Goal: Information Seeking & Learning: Learn about a topic

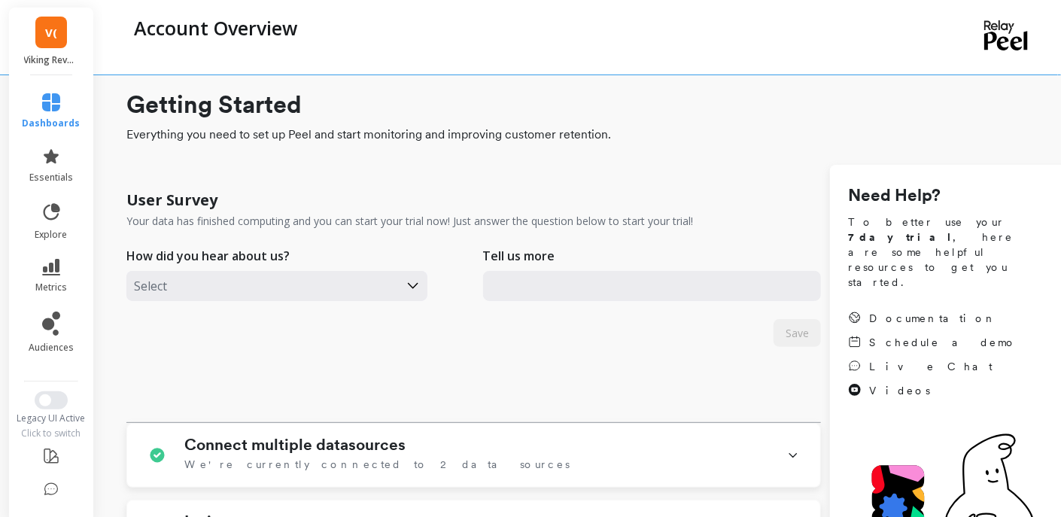
click at [45, 40] on span "V(" at bounding box center [51, 32] width 12 height 17
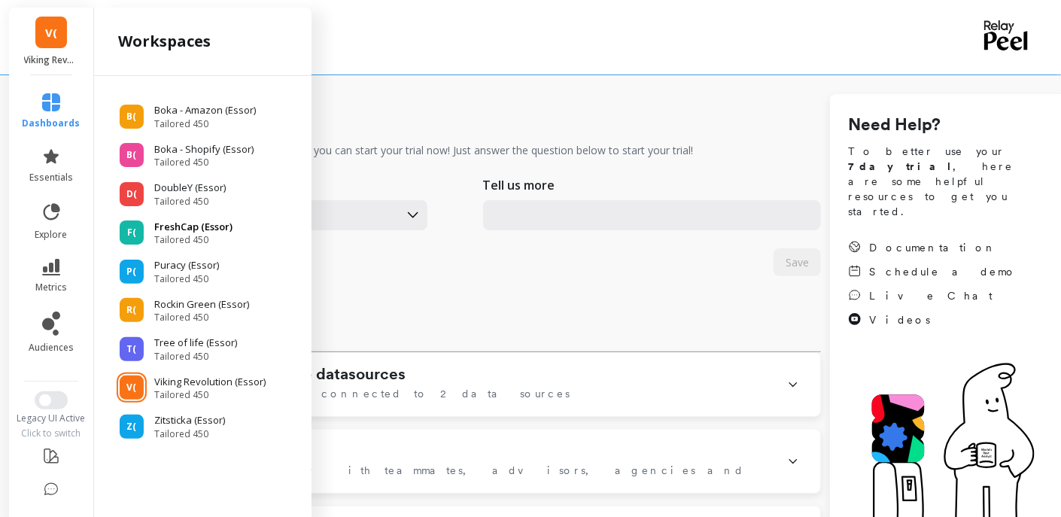
scroll to position [69, 0]
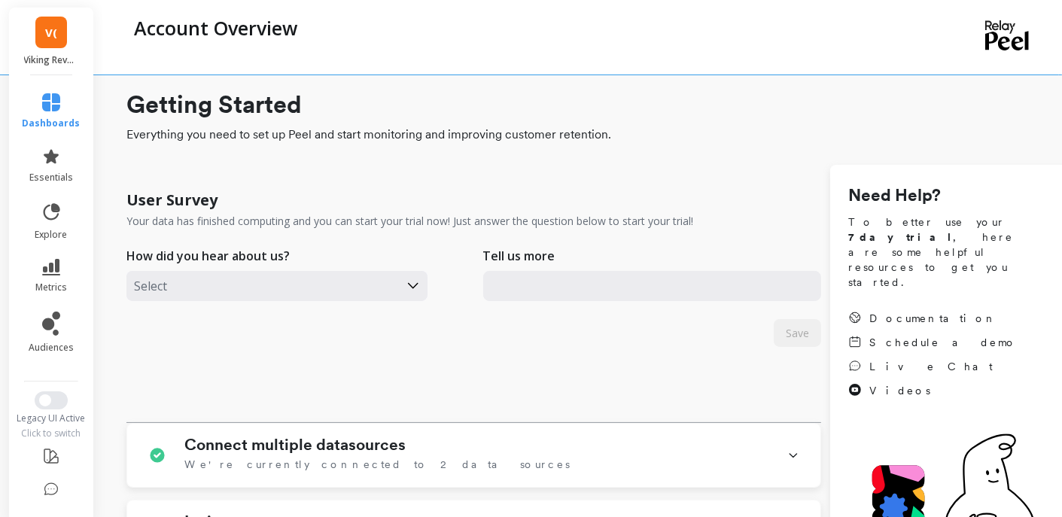
click at [45, 51] on div "V( Viking Revolution (Essor)" at bounding box center [51, 42] width 84 height 68
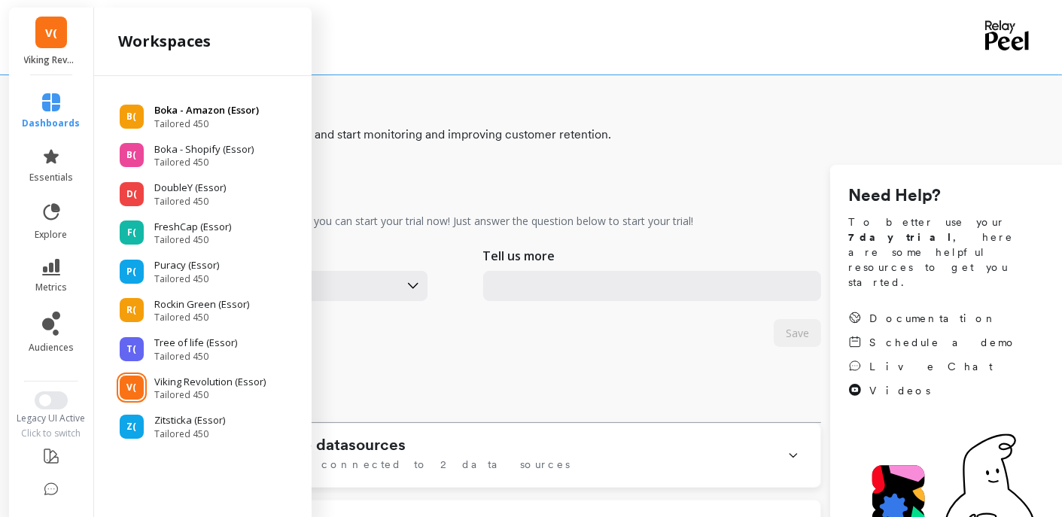
click at [181, 114] on p "Boka - Amazon (Essor)" at bounding box center [206, 110] width 105 height 15
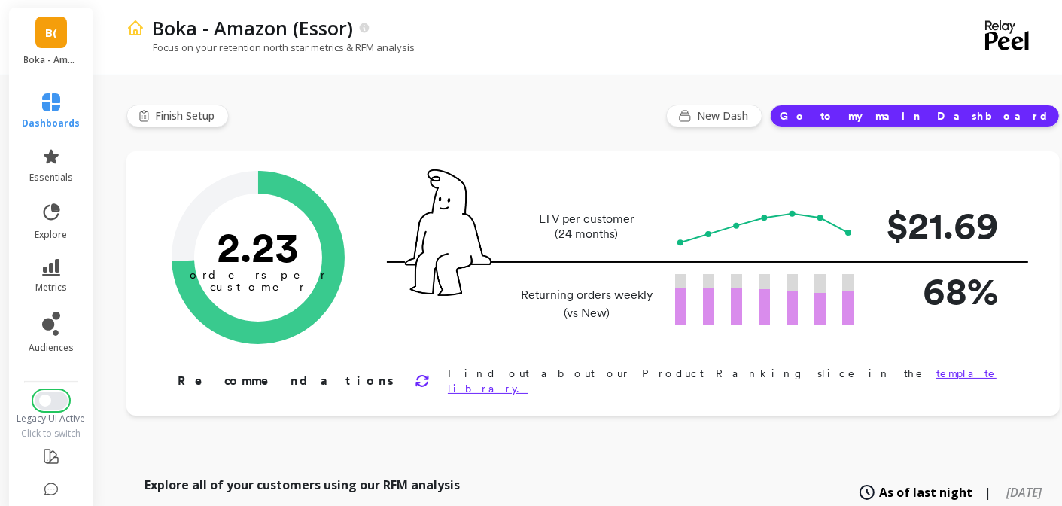
click at [39, 403] on span "Switch to New UI" at bounding box center [45, 400] width 12 height 12
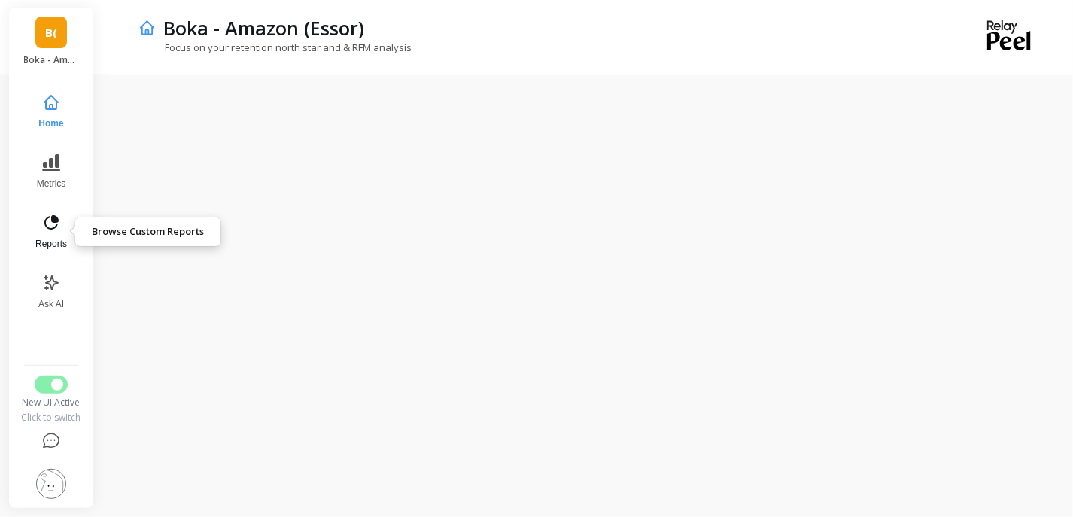
click at [50, 231] on icon at bounding box center [51, 223] width 18 height 18
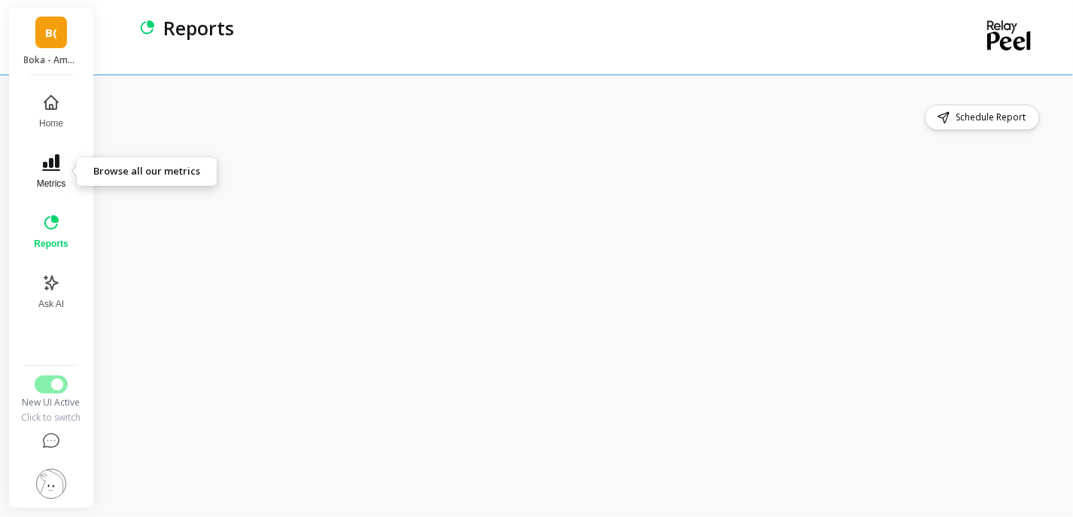
click at [53, 172] on button "Metrics" at bounding box center [51, 172] width 52 height 54
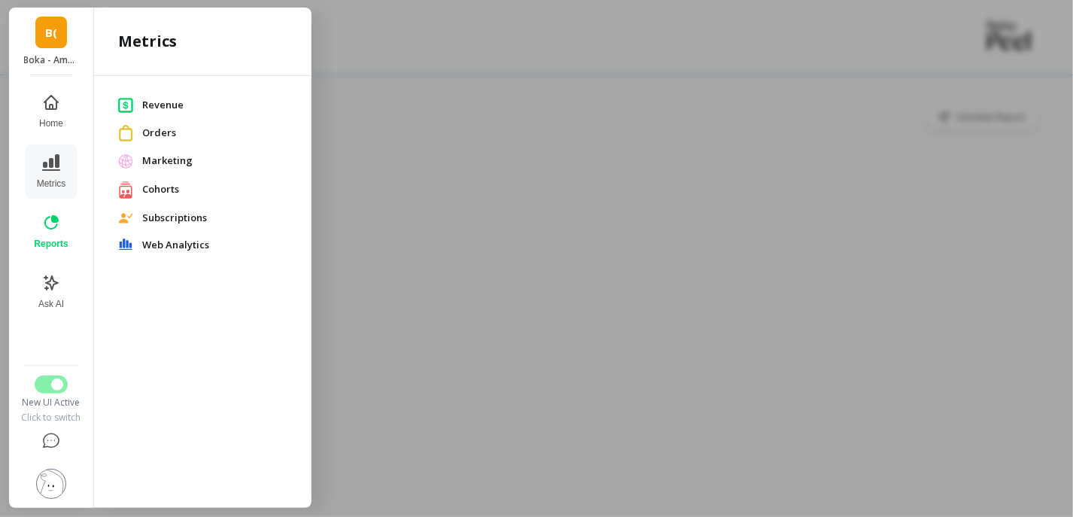
click at [372, 124] on div at bounding box center [536, 258] width 1073 height 517
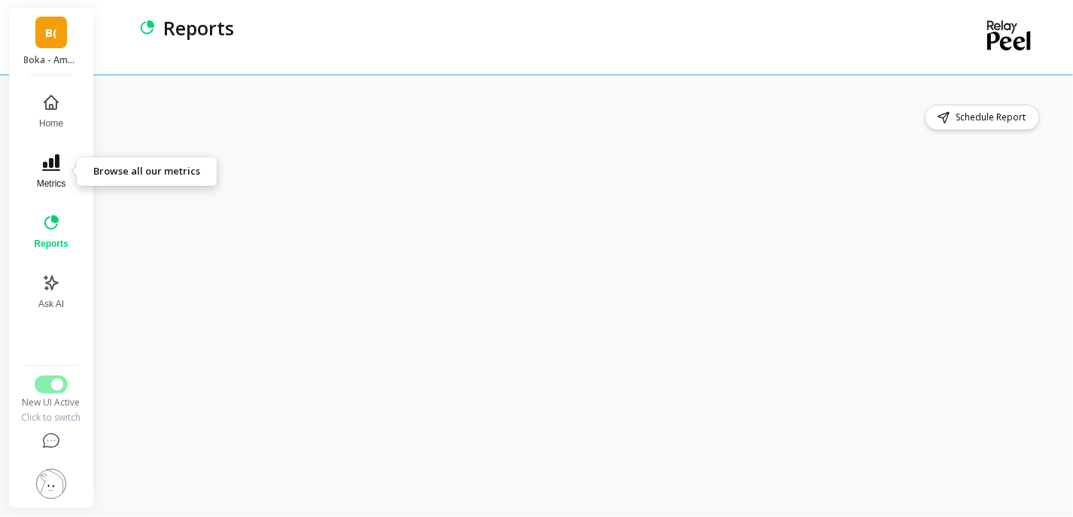
click at [51, 169] on icon at bounding box center [51, 163] width 18 height 18
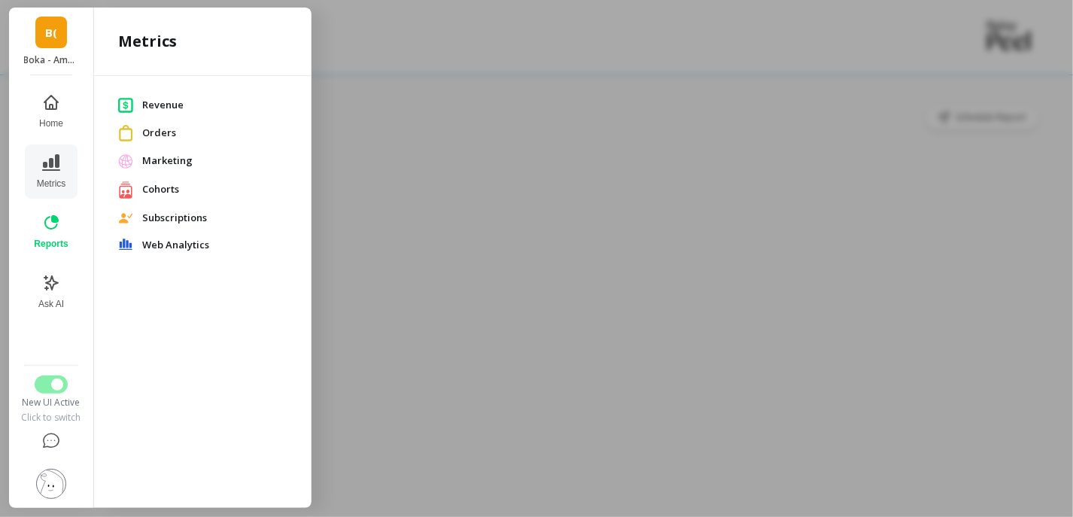
click at [157, 184] on span "Cohorts" at bounding box center [214, 189] width 145 height 15
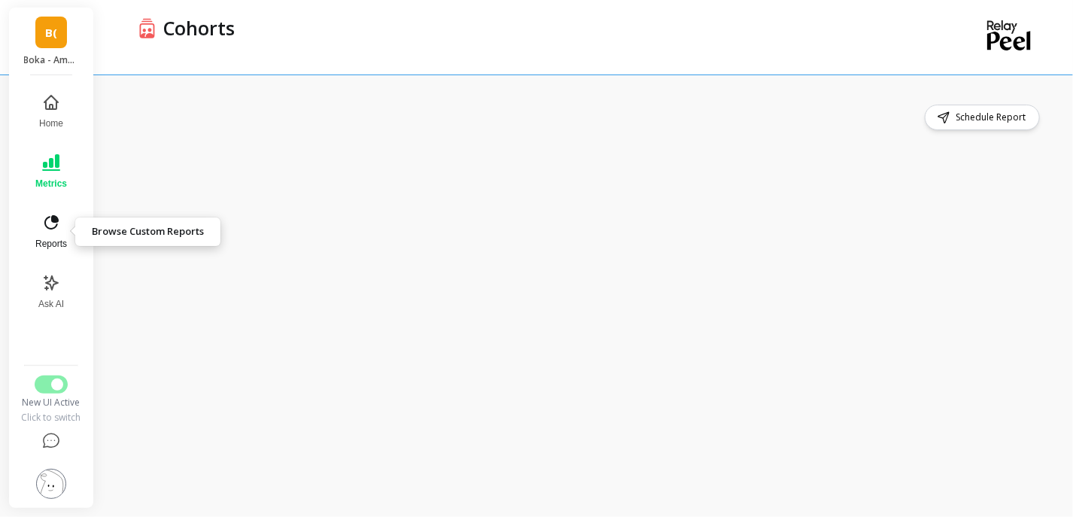
click at [55, 231] on icon at bounding box center [51, 223] width 18 height 18
click at [47, 120] on span "Home" at bounding box center [51, 123] width 24 height 12
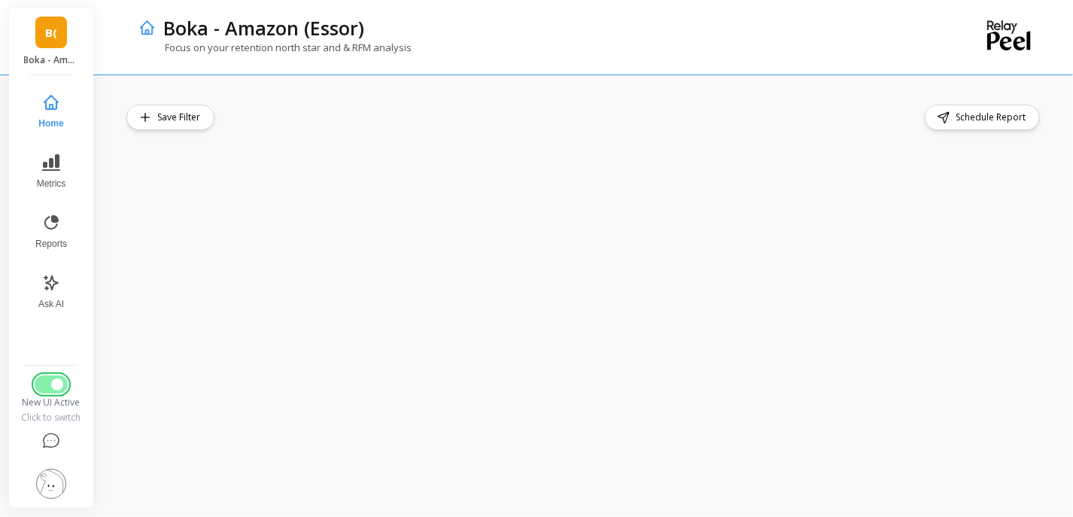
click at [45, 380] on button "Switch to Legacy UI" at bounding box center [51, 385] width 33 height 18
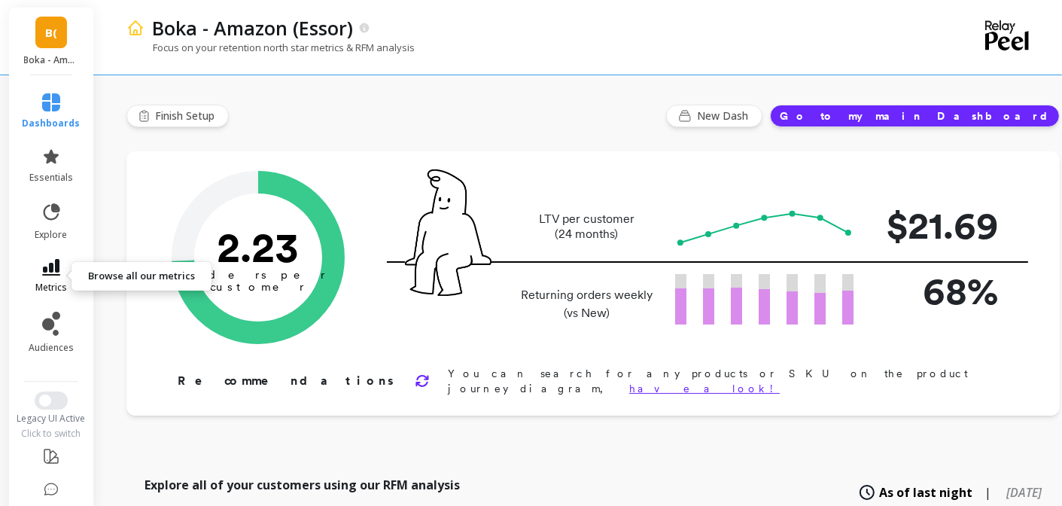
click at [48, 280] on link "metrics" at bounding box center [52, 276] width 58 height 35
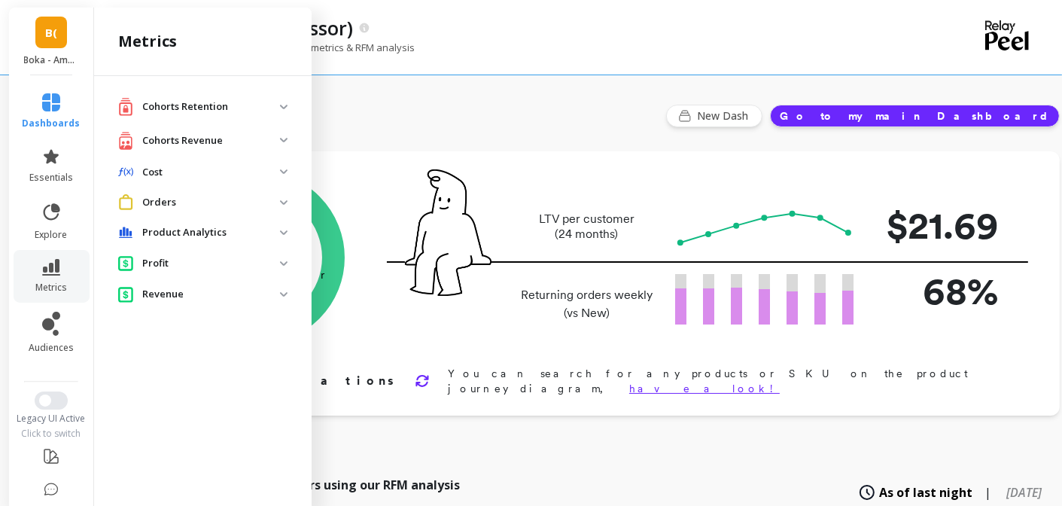
click at [219, 138] on p "Cohorts Revenue" at bounding box center [211, 140] width 138 height 15
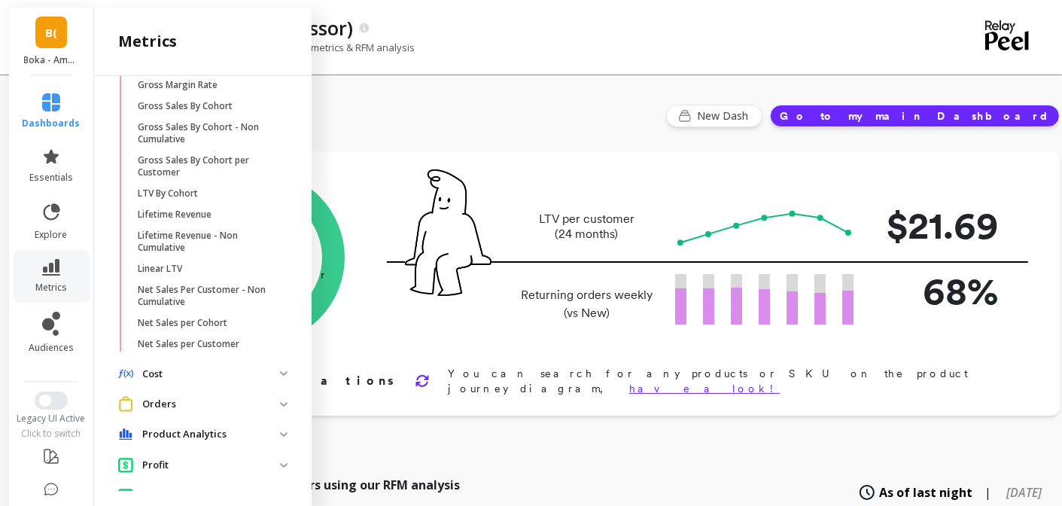
scroll to position [318, 0]
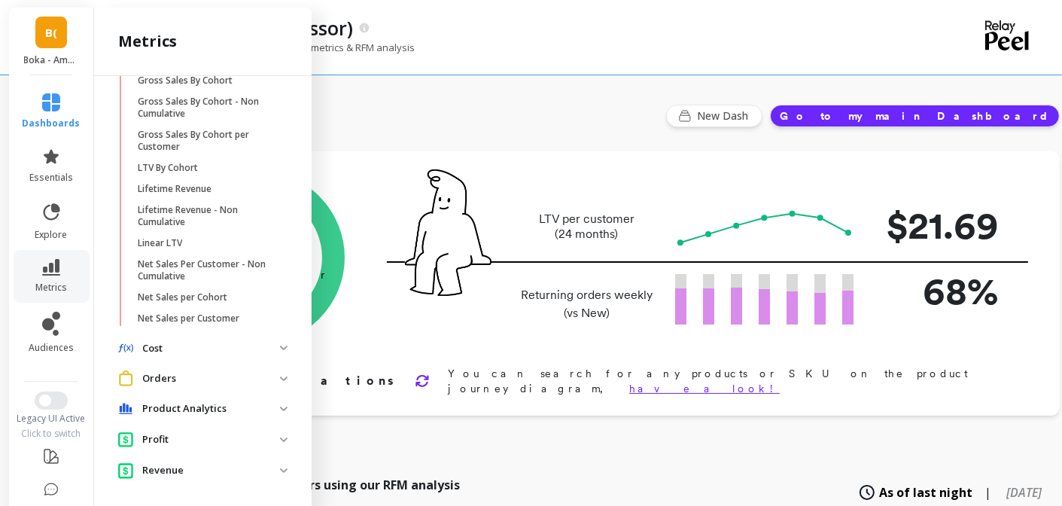
click at [228, 371] on p "Orders" at bounding box center [211, 378] width 138 height 15
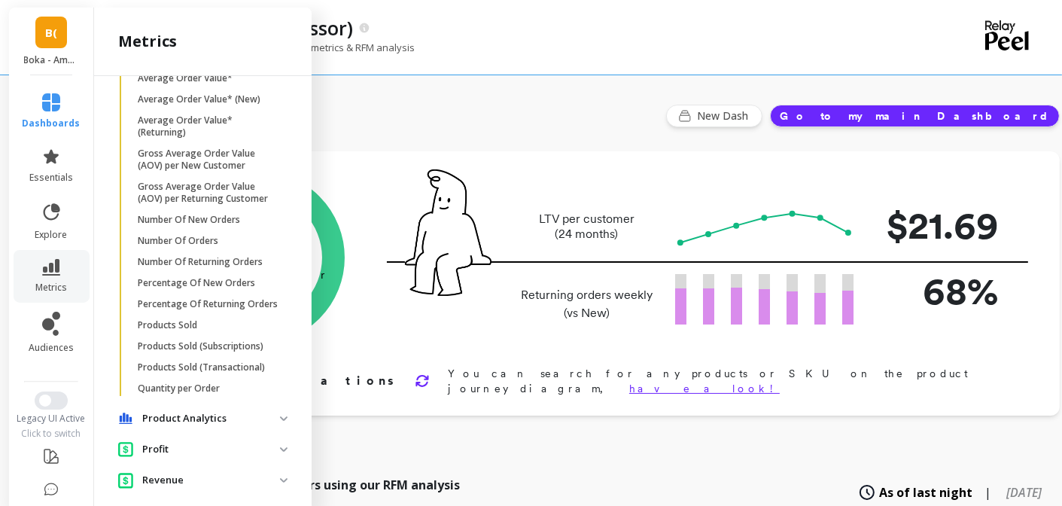
scroll to position [809, 0]
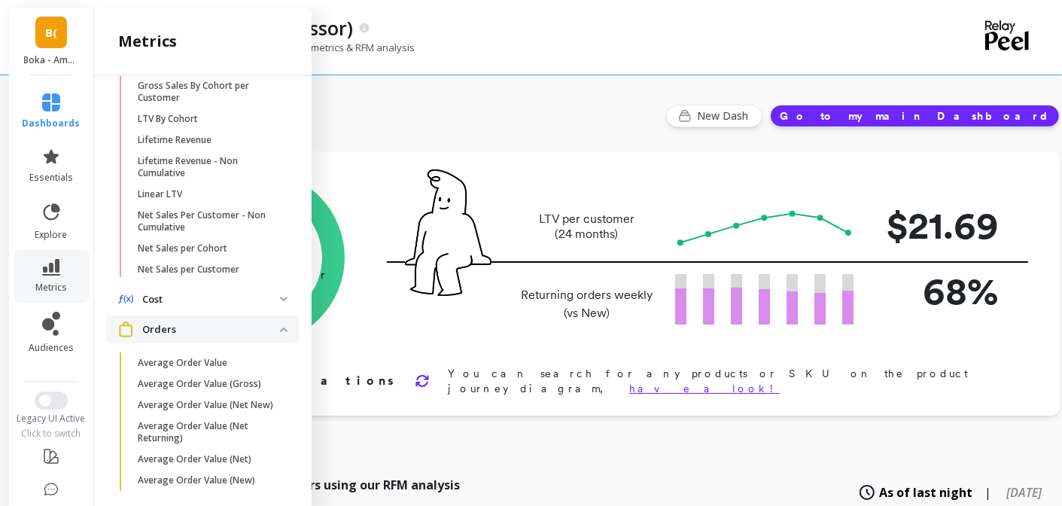
click at [185, 331] on p "Orders" at bounding box center [211, 329] width 138 height 15
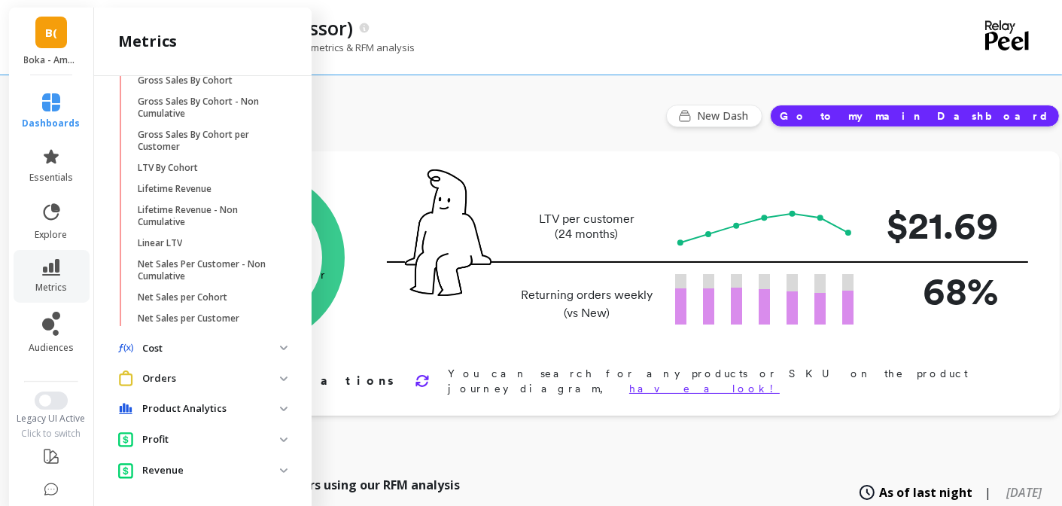
scroll to position [0, 0]
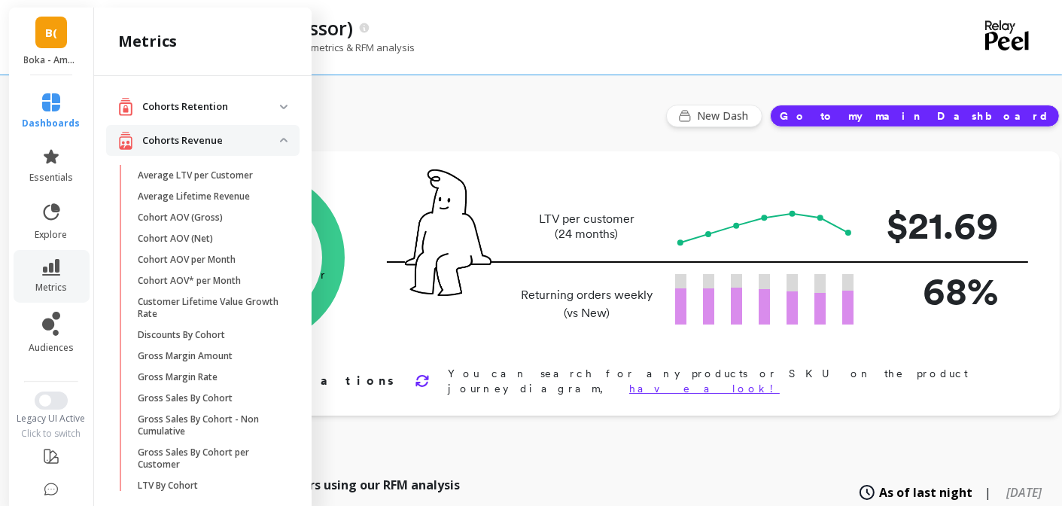
click at [217, 138] on p "Cohorts Revenue" at bounding box center [211, 140] width 138 height 15
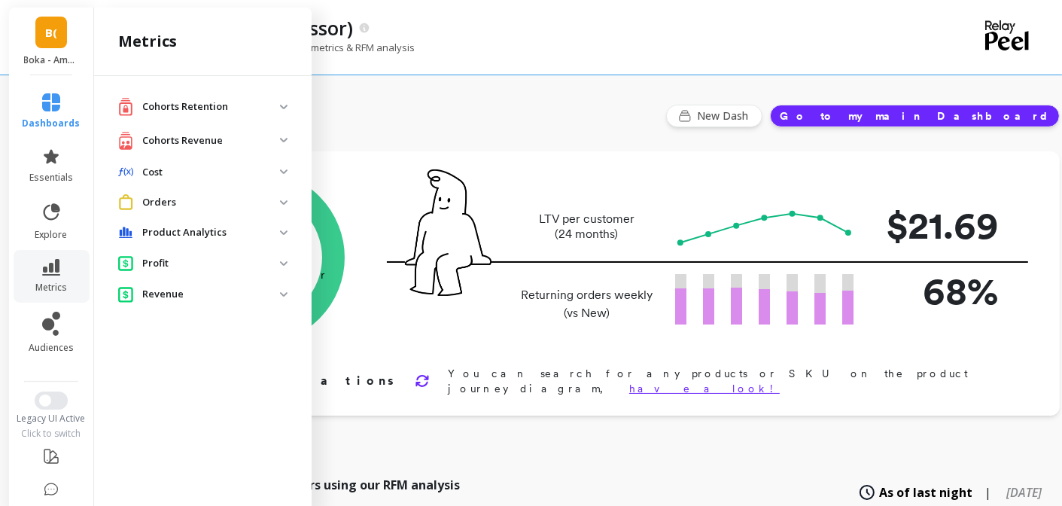
click at [216, 204] on p "Orders" at bounding box center [211, 202] width 138 height 15
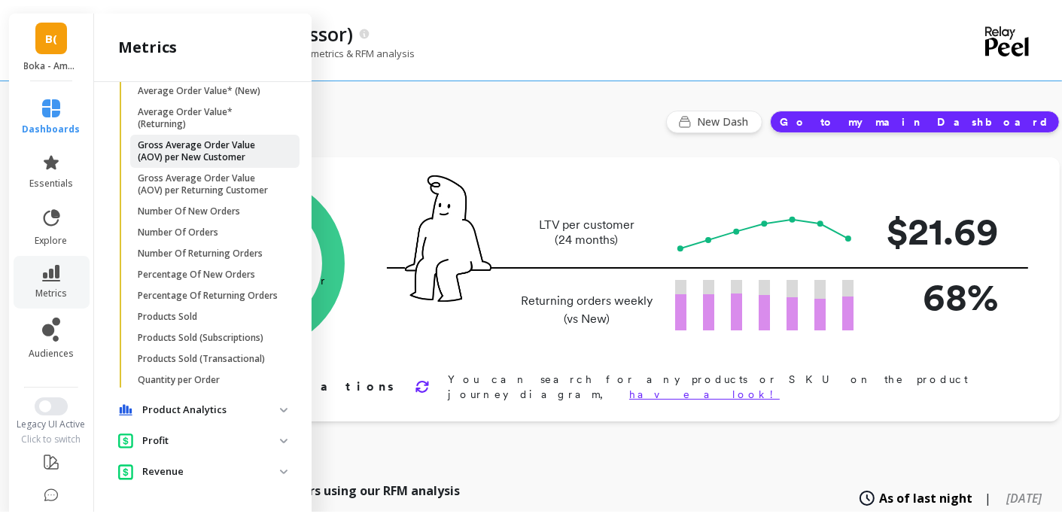
scroll to position [331, 0]
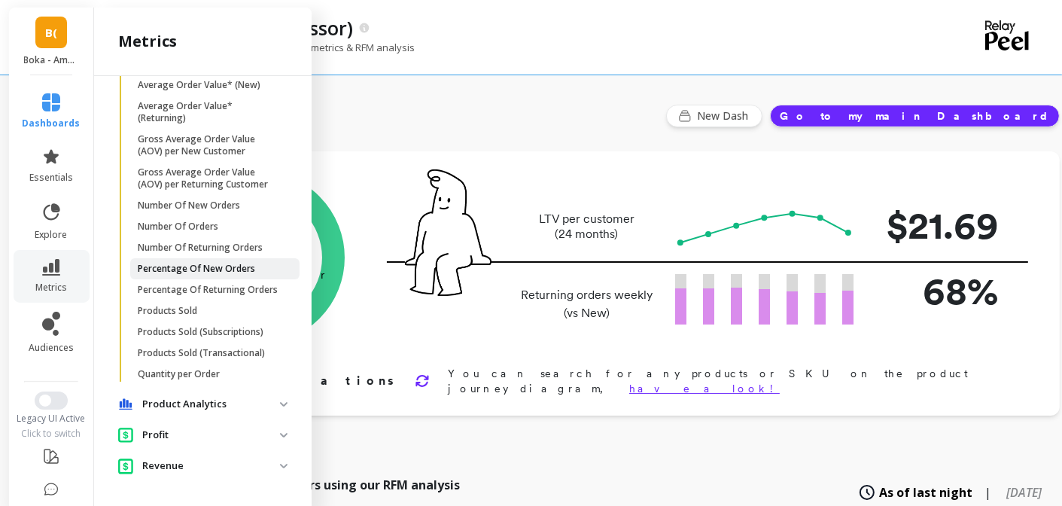
click at [189, 275] on p "Percentage Of New Orders" at bounding box center [196, 269] width 117 height 12
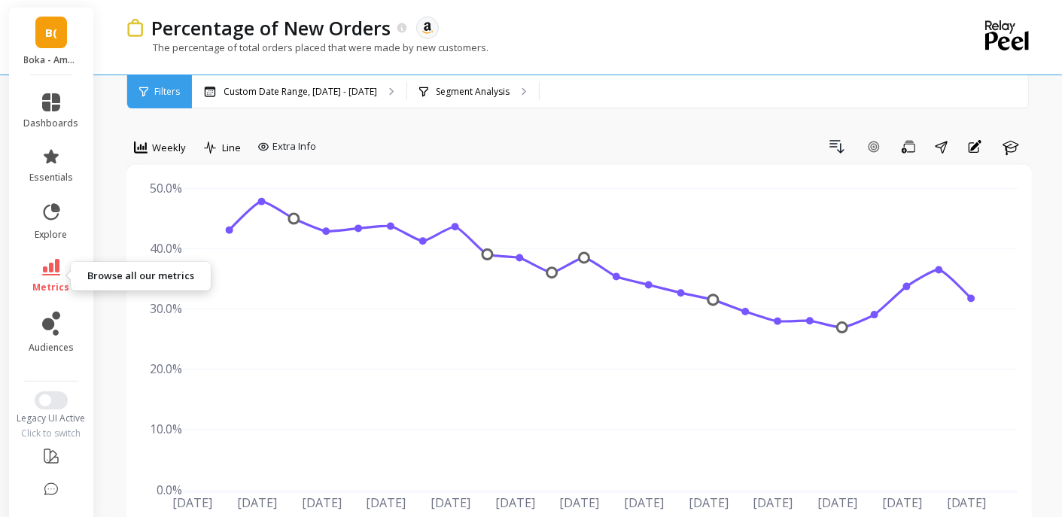
click at [51, 272] on icon at bounding box center [51, 267] width 18 height 17
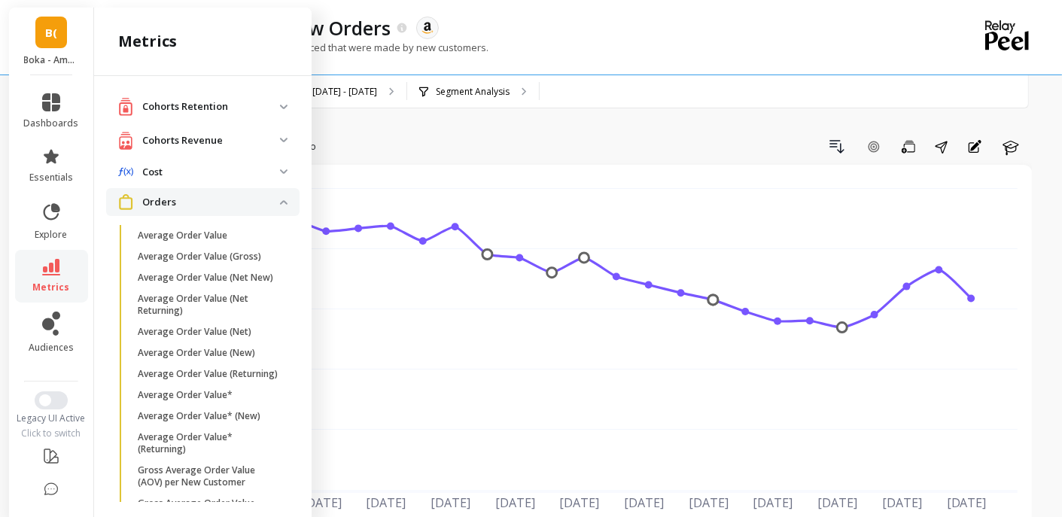
scroll to position [336, 0]
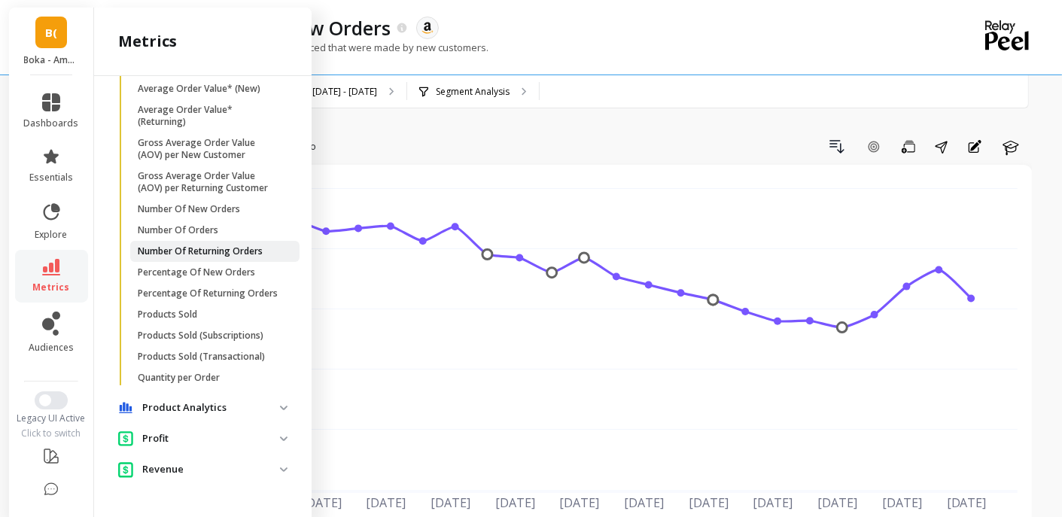
click at [245, 260] on link "Number Of Returning Orders" at bounding box center [214, 251] width 169 height 21
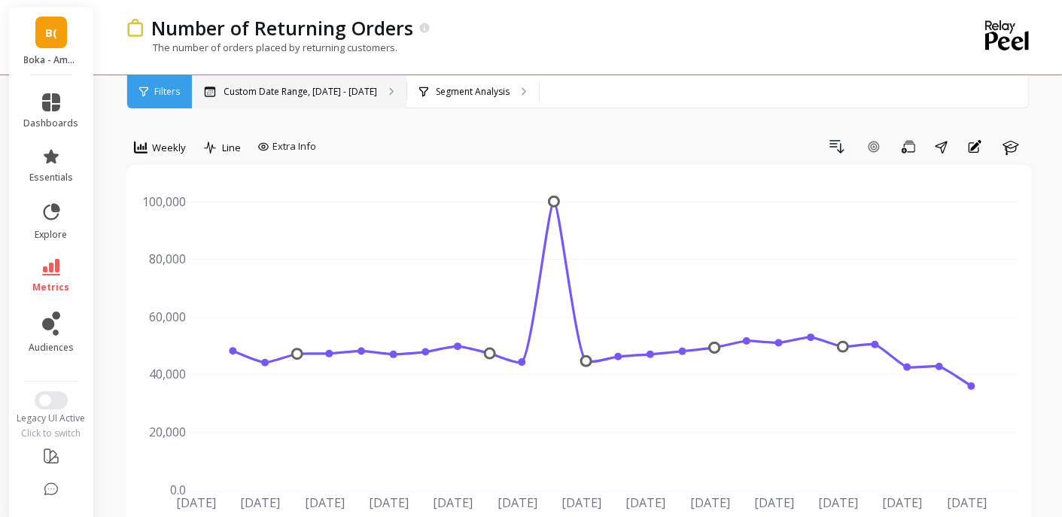
click at [354, 93] on p "Custom Date Range, May 1 - Oct 8" at bounding box center [301, 92] width 154 height 12
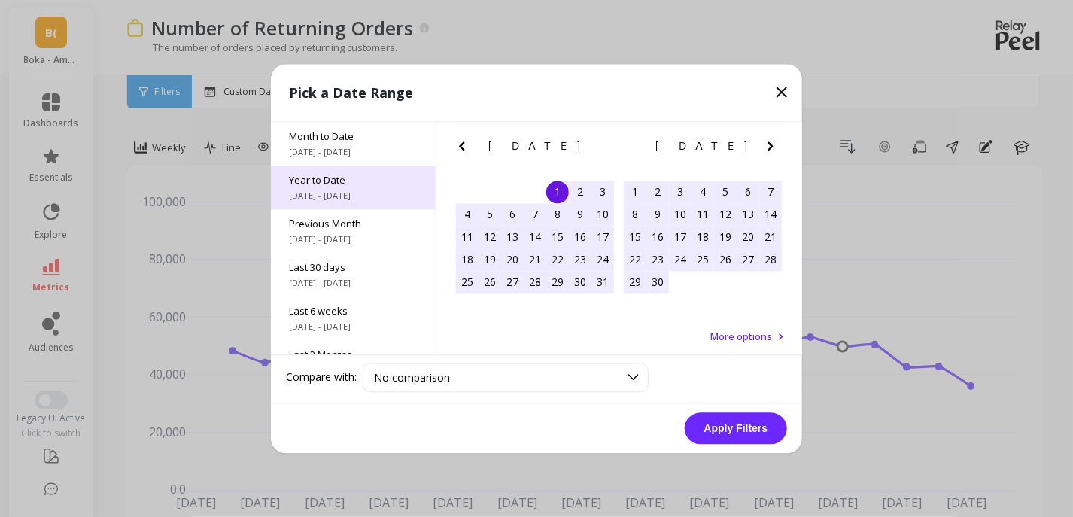
click at [335, 195] on span "1/1/2025 - 10/9/2025" at bounding box center [353, 196] width 129 height 12
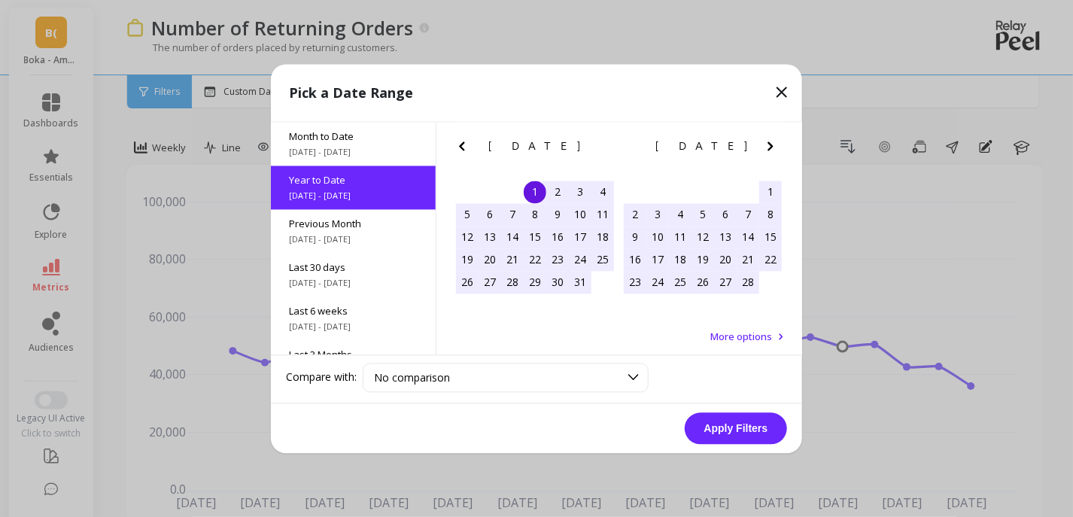
click at [729, 429] on button "Apply Filters" at bounding box center [736, 429] width 102 height 32
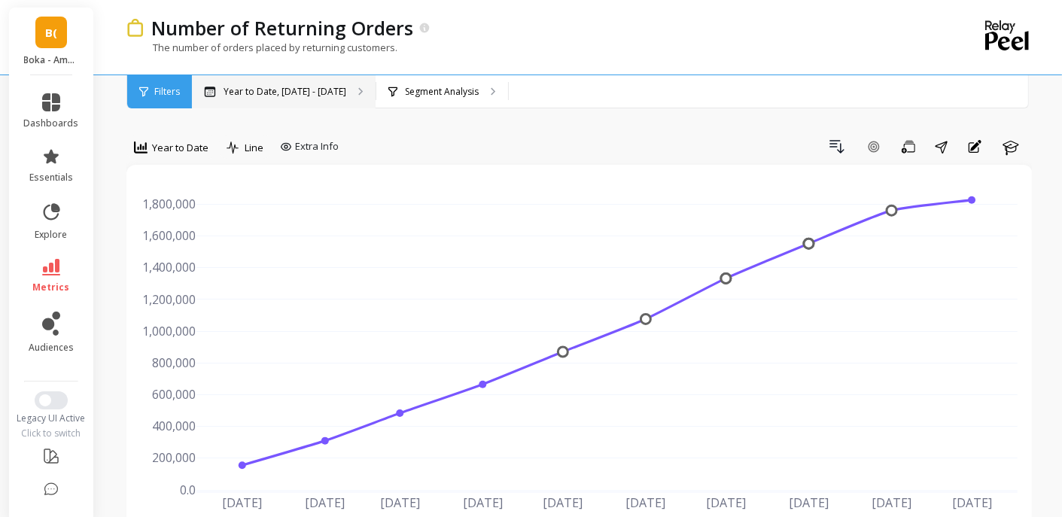
click at [333, 95] on div "Year to Date, Jan 1 - Oct 9" at bounding box center [284, 91] width 184 height 33
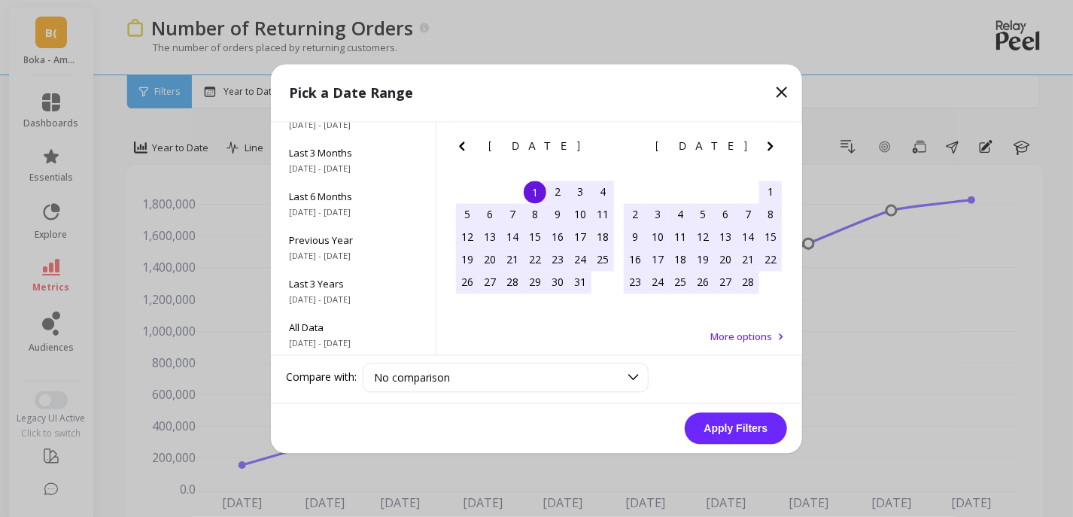
scroll to position [204, 0]
click at [346, 234] on span "Previous Year" at bounding box center [353, 238] width 129 height 14
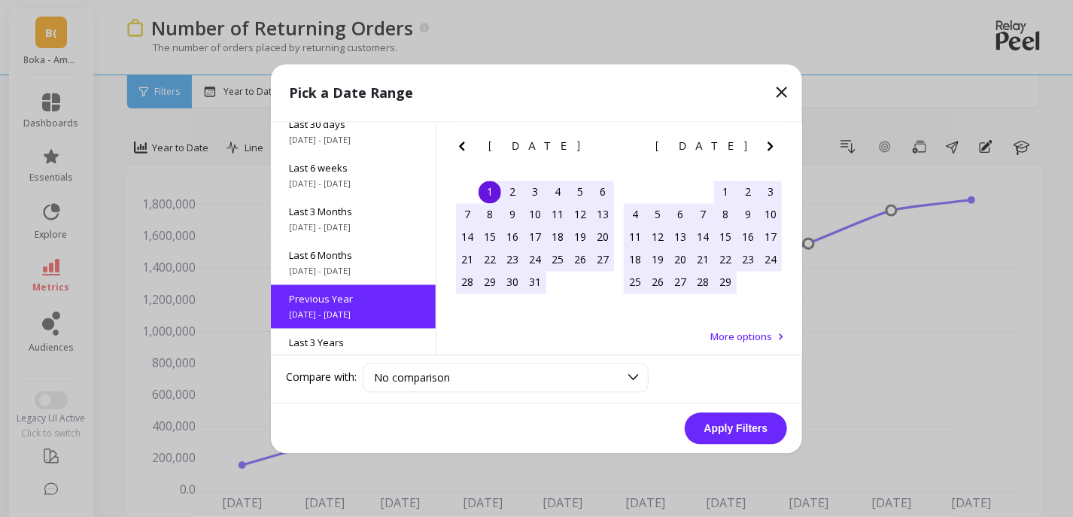
scroll to position [145, 0]
click at [780, 91] on icon at bounding box center [782, 92] width 18 height 18
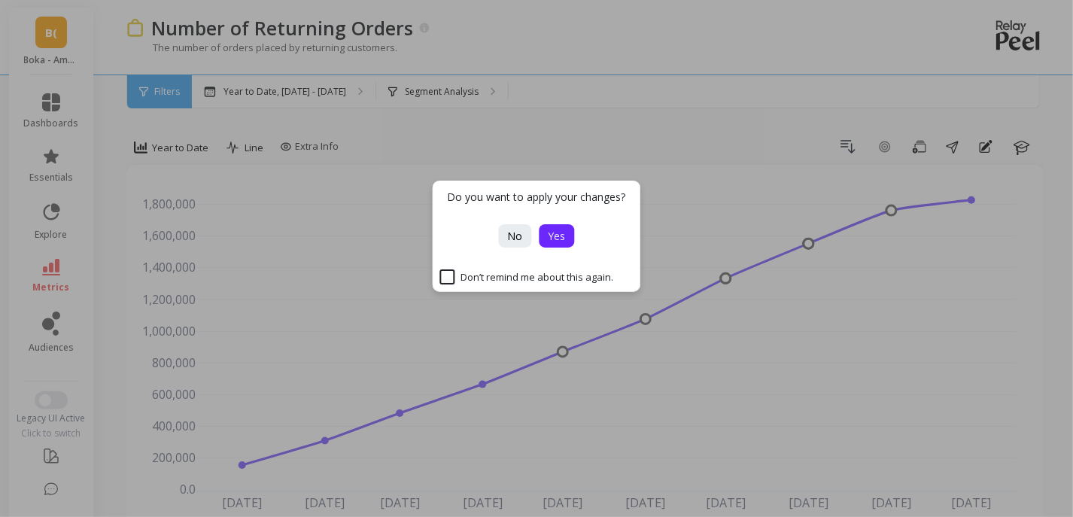
click at [565, 234] on span "Yes" at bounding box center [557, 236] width 17 height 14
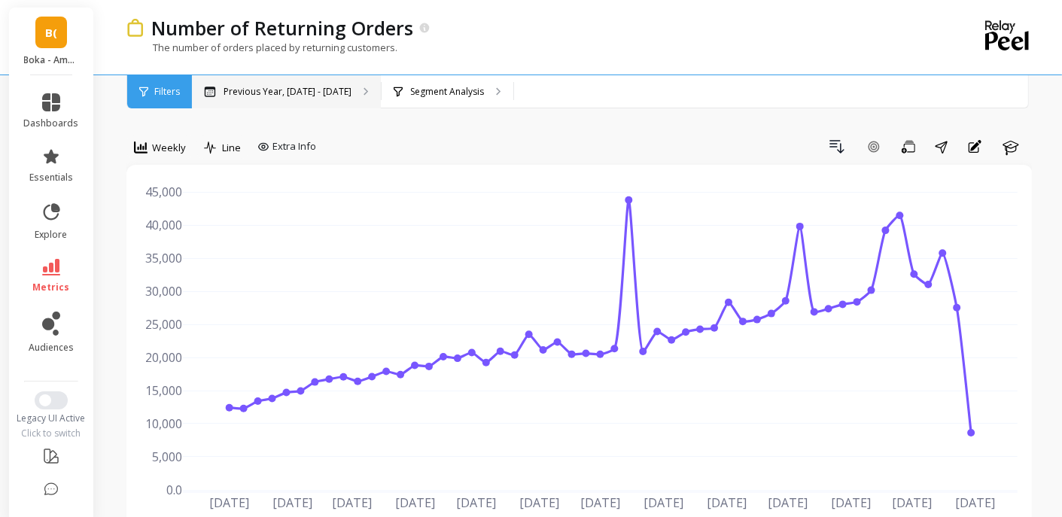
click at [298, 93] on p "Previous Year, Jan 1 - Dec 31" at bounding box center [288, 92] width 128 height 12
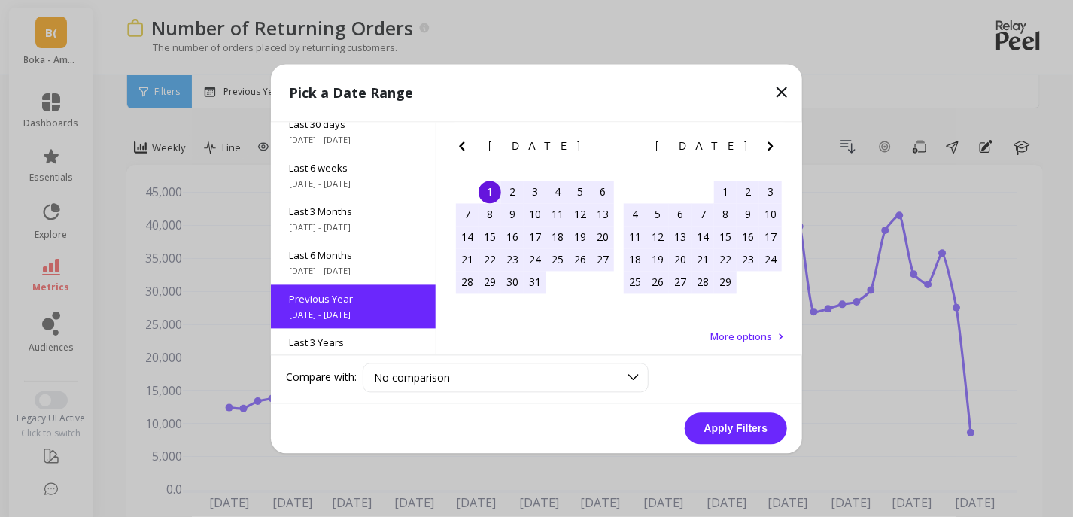
scroll to position [204, 0]
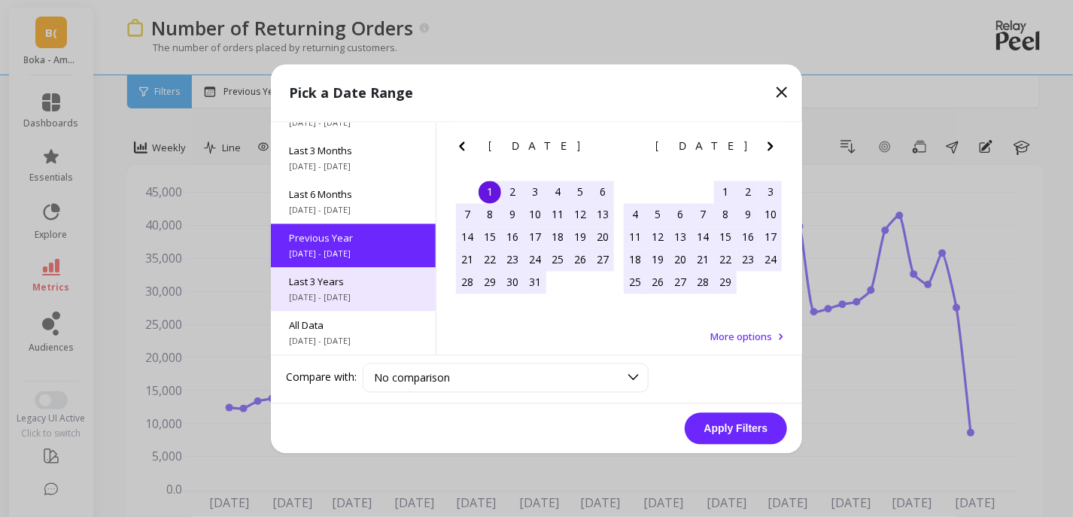
click at [346, 279] on span "Last 3 Years" at bounding box center [353, 282] width 129 height 14
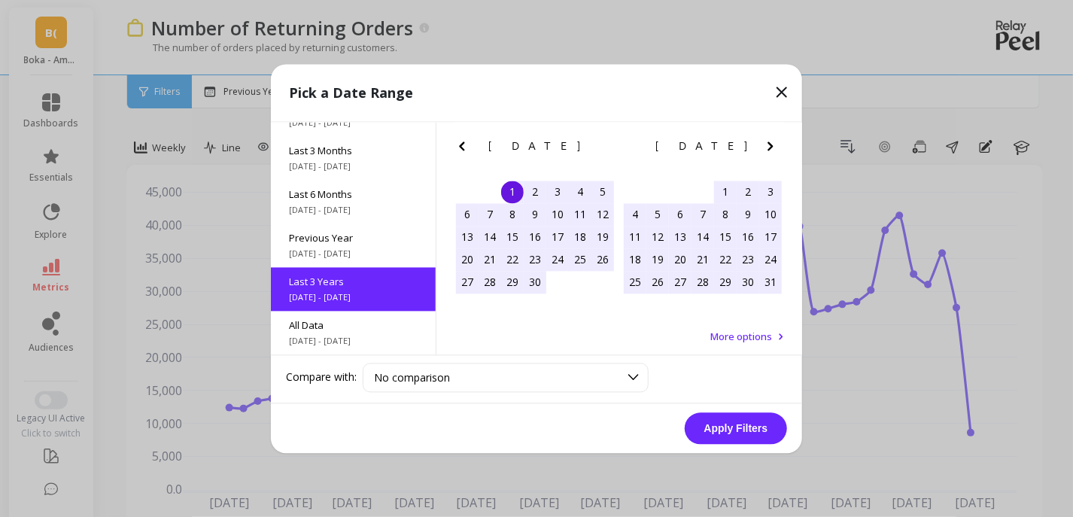
click at [751, 334] on span "More options" at bounding box center [742, 337] width 62 height 14
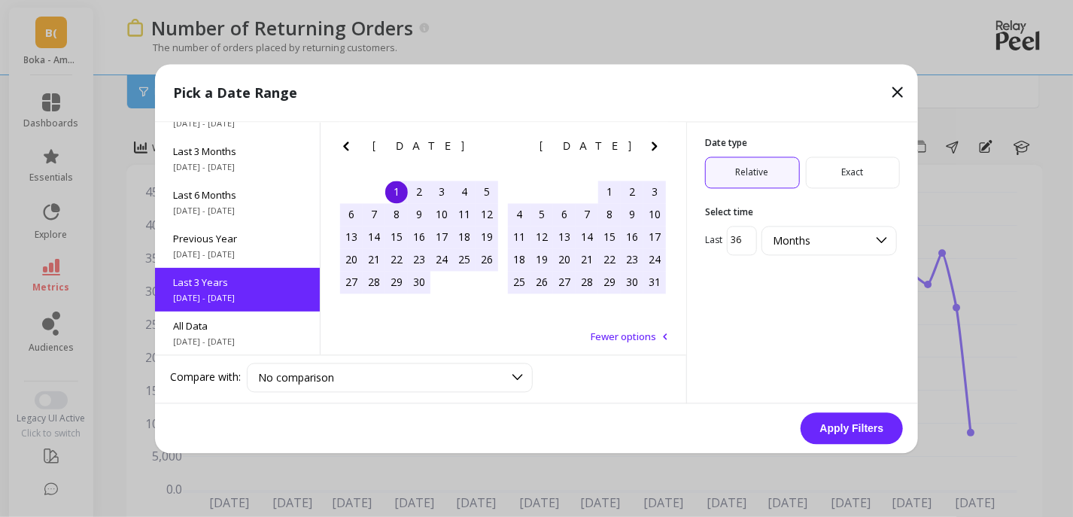
click at [741, 242] on input "36" at bounding box center [742, 240] width 30 height 29
click at [348, 146] on icon "Previous Month" at bounding box center [346, 146] width 18 height 18
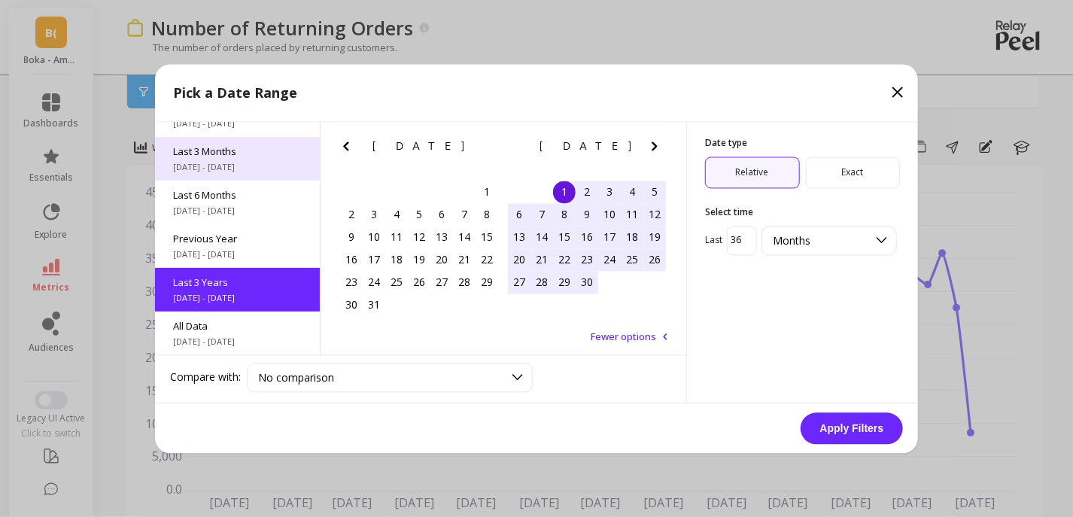
scroll to position [0, 0]
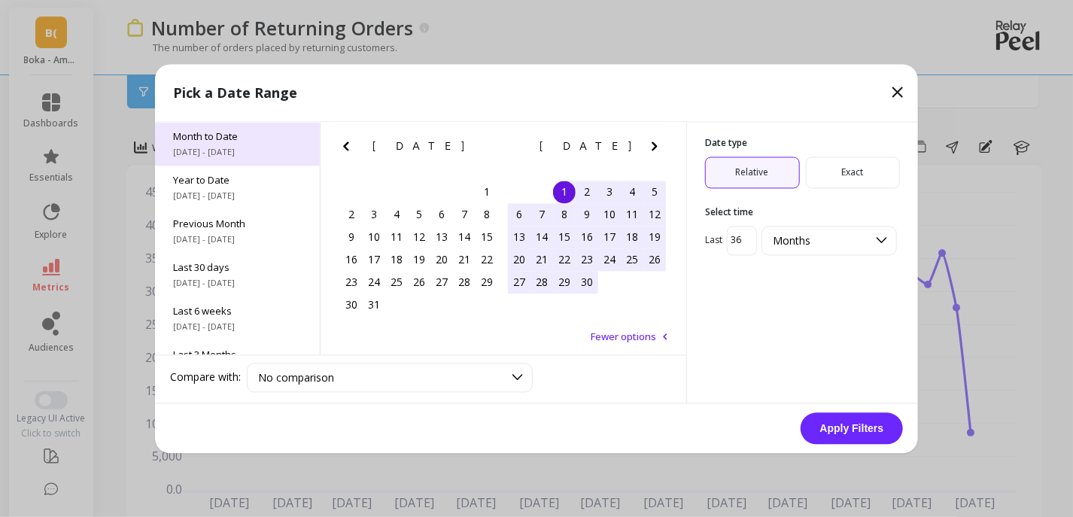
click at [215, 132] on span "Month to Date" at bounding box center [237, 136] width 129 height 14
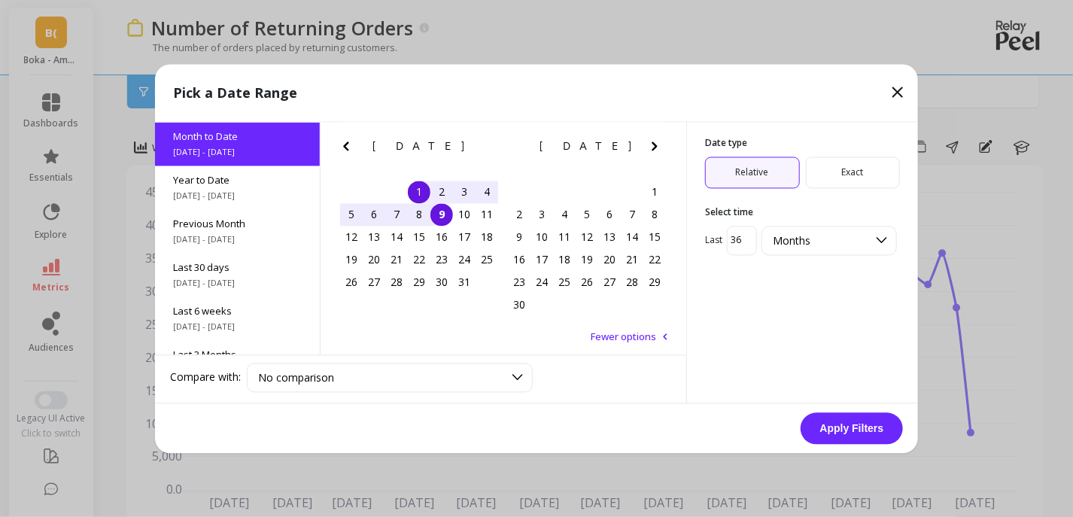
click at [902, 101] on icon at bounding box center [898, 92] width 18 height 18
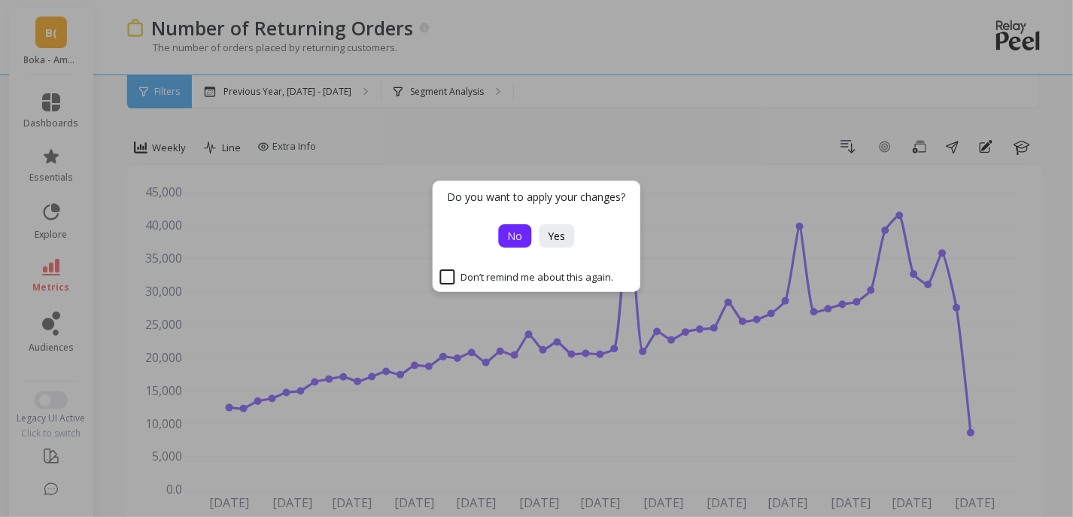
click at [509, 239] on span "No" at bounding box center [515, 236] width 15 height 14
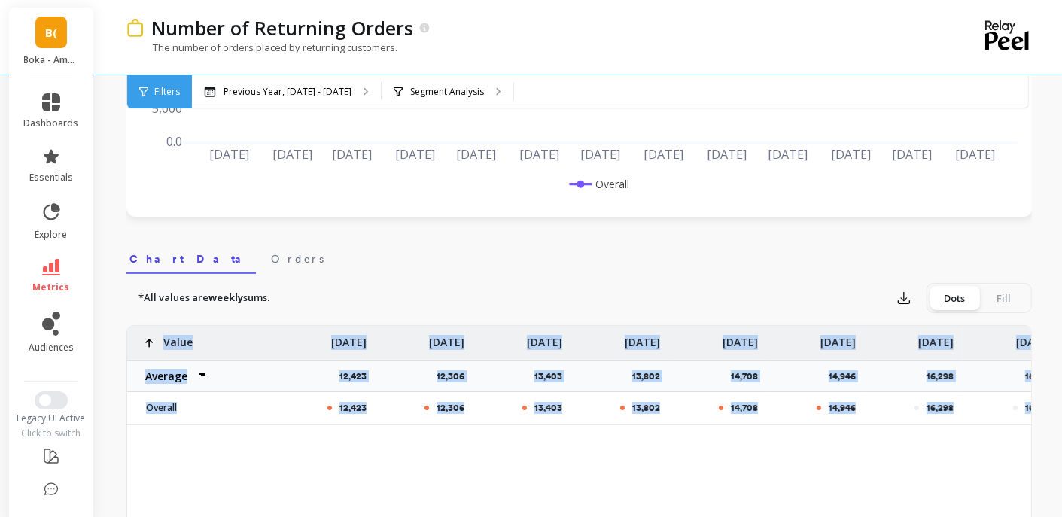
drag, startPoint x: 425, startPoint y: 451, endPoint x: 458, endPoint y: 461, distance: 34.8
drag, startPoint x: 458, startPoint y: 461, endPoint x: 351, endPoint y: 484, distance: 109.3
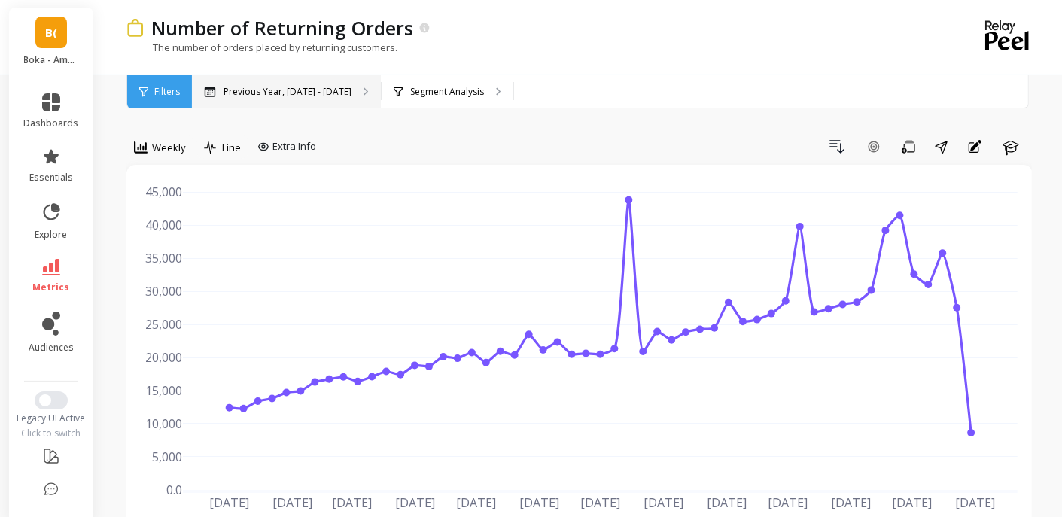
click at [297, 91] on p "Previous Year, Jan 1 - Dec 31" at bounding box center [288, 92] width 128 height 12
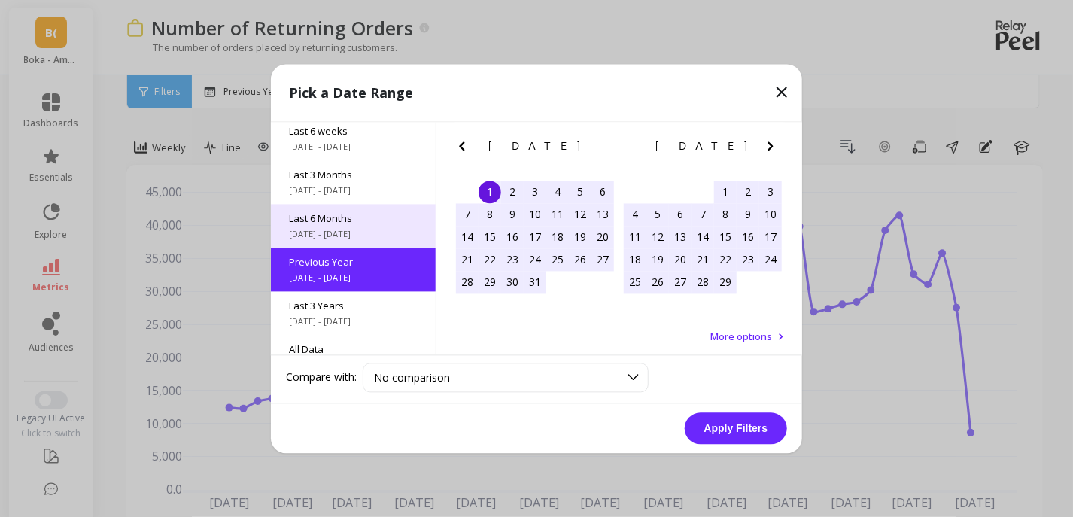
scroll to position [204, 0]
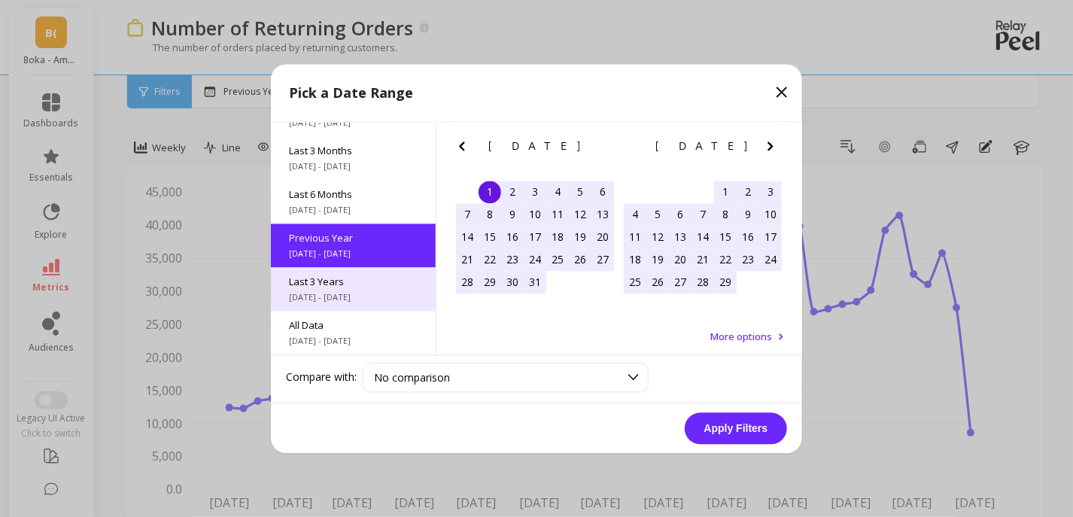
click at [321, 285] on span "Last 3 Years" at bounding box center [353, 282] width 129 height 14
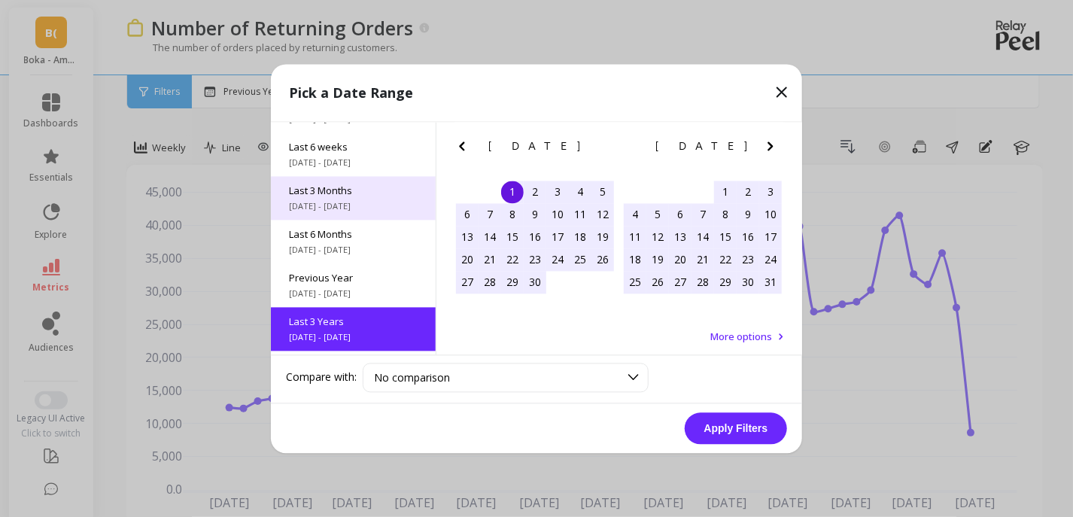
click at [355, 201] on span "8/1/2025 - 10/31/2025" at bounding box center [353, 206] width 129 height 12
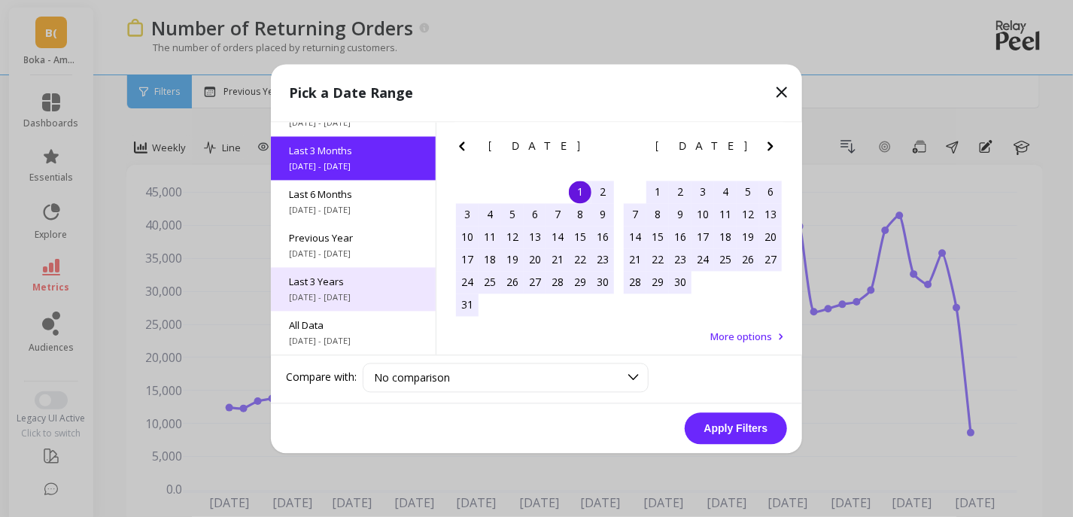
click at [335, 294] on span "11/1/2022 - 10/31/2025" at bounding box center [353, 297] width 129 height 12
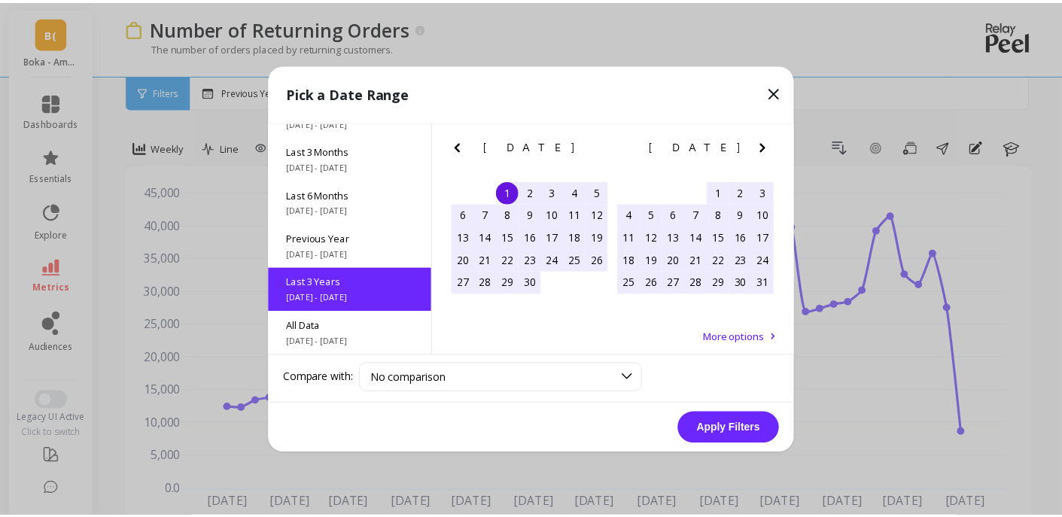
scroll to position [0, 0]
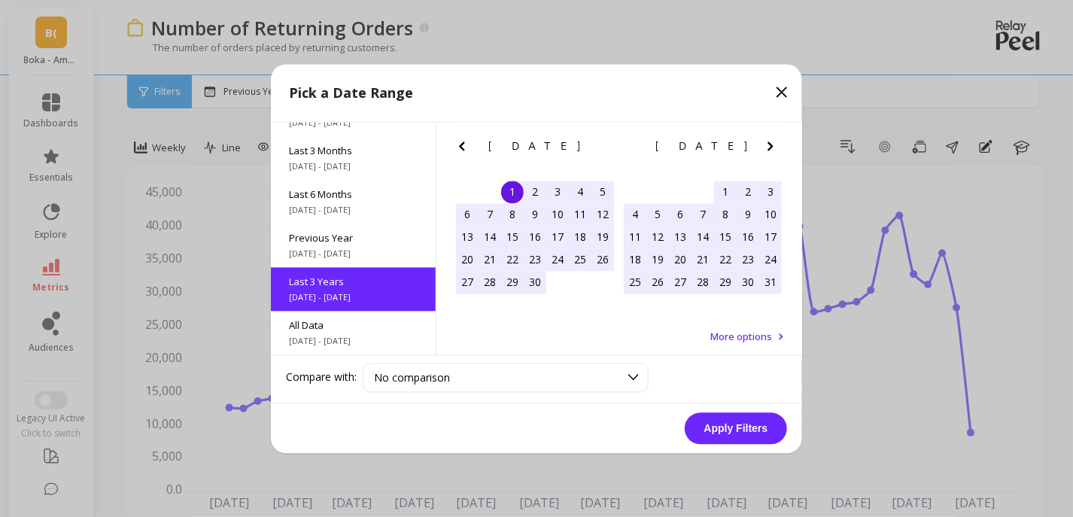
click at [727, 433] on button "Apply Filters" at bounding box center [736, 429] width 102 height 32
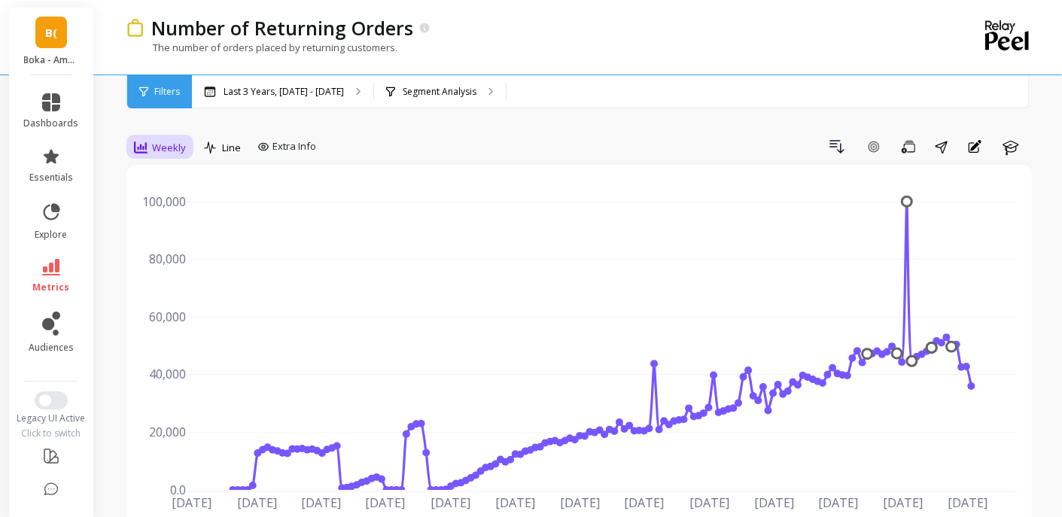
click at [175, 144] on span "Weekly" at bounding box center [169, 148] width 34 height 14
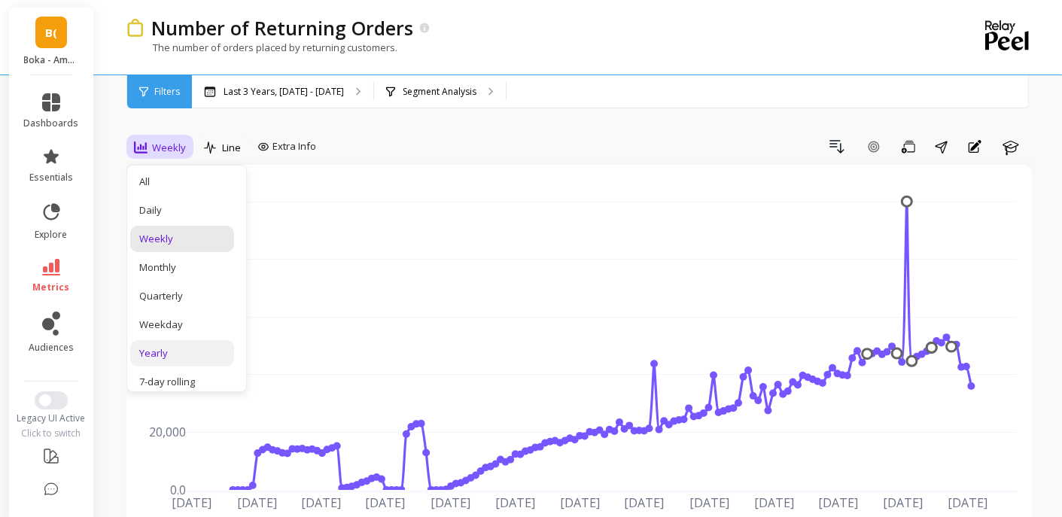
click at [161, 351] on div "Yearly" at bounding box center [182, 353] width 86 height 14
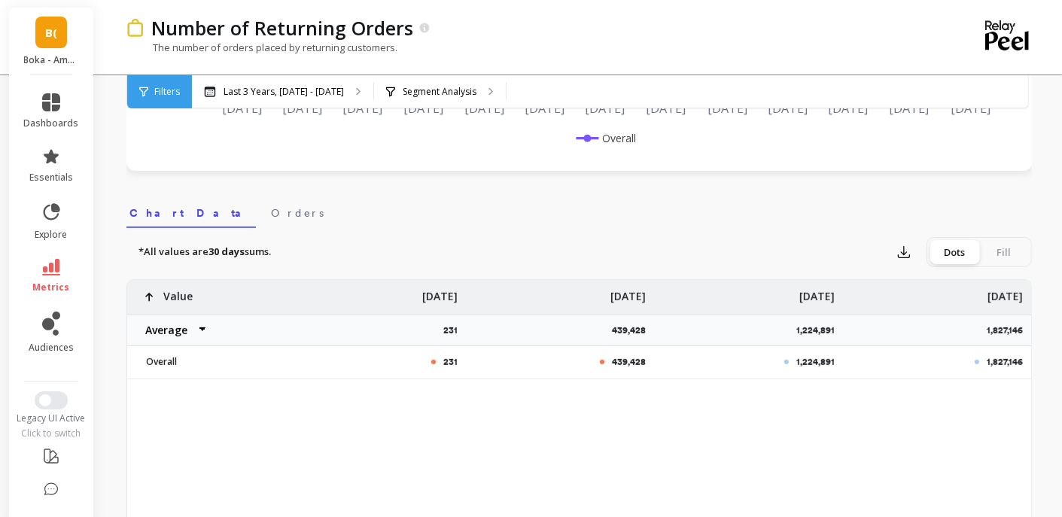
scroll to position [396, 0]
click at [54, 270] on link "metrics" at bounding box center [51, 276] width 55 height 35
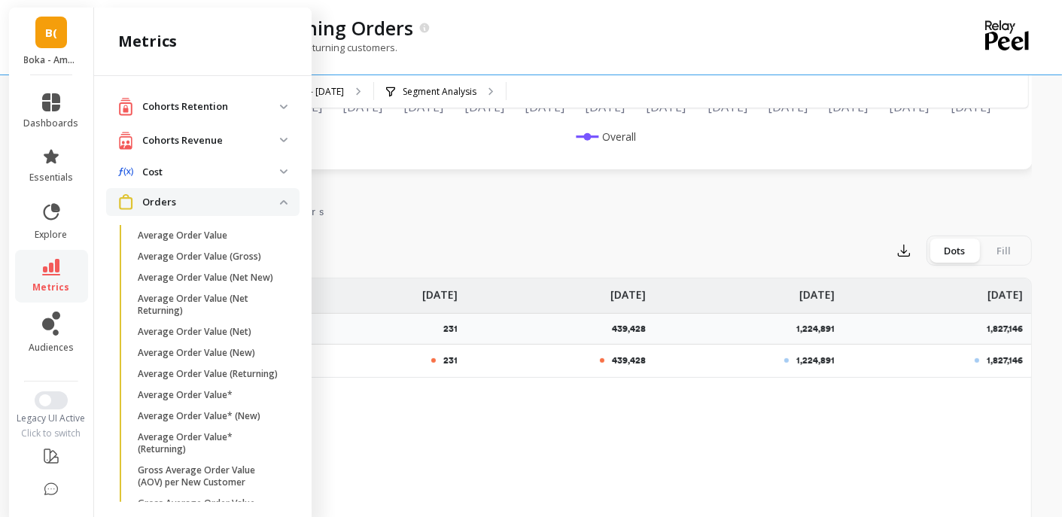
scroll to position [336, 0]
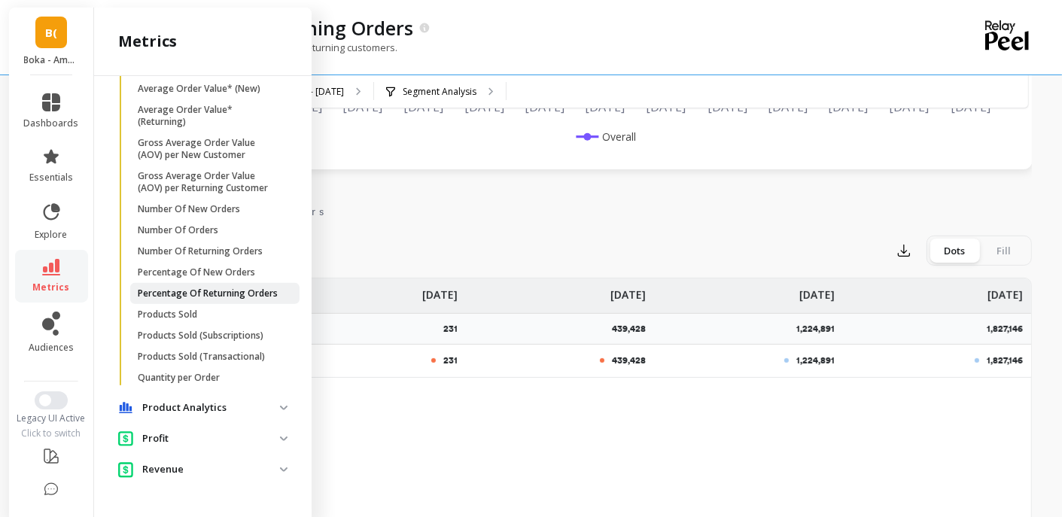
click at [224, 300] on p "Percentage Of Returning Orders" at bounding box center [208, 294] width 140 height 12
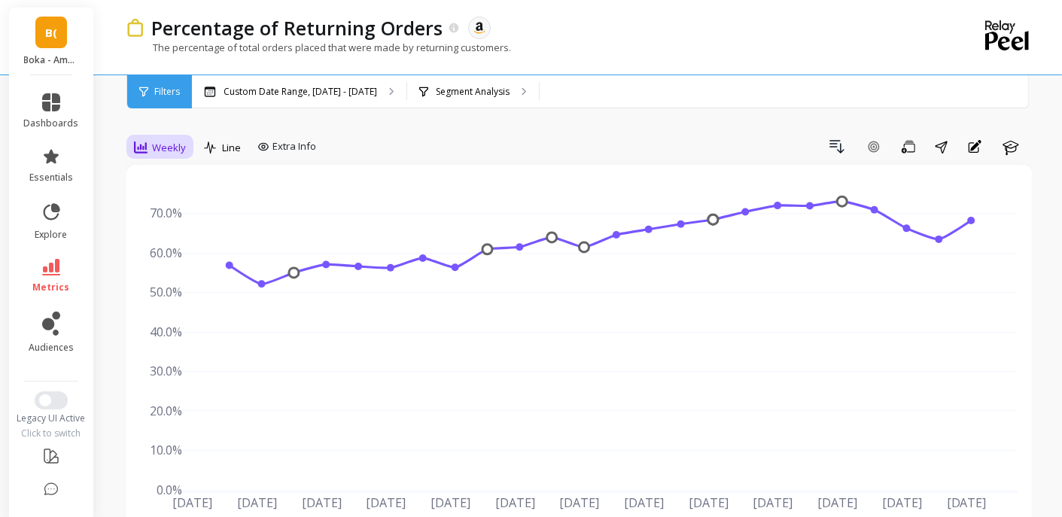
click at [175, 142] on span "Weekly" at bounding box center [169, 148] width 34 height 14
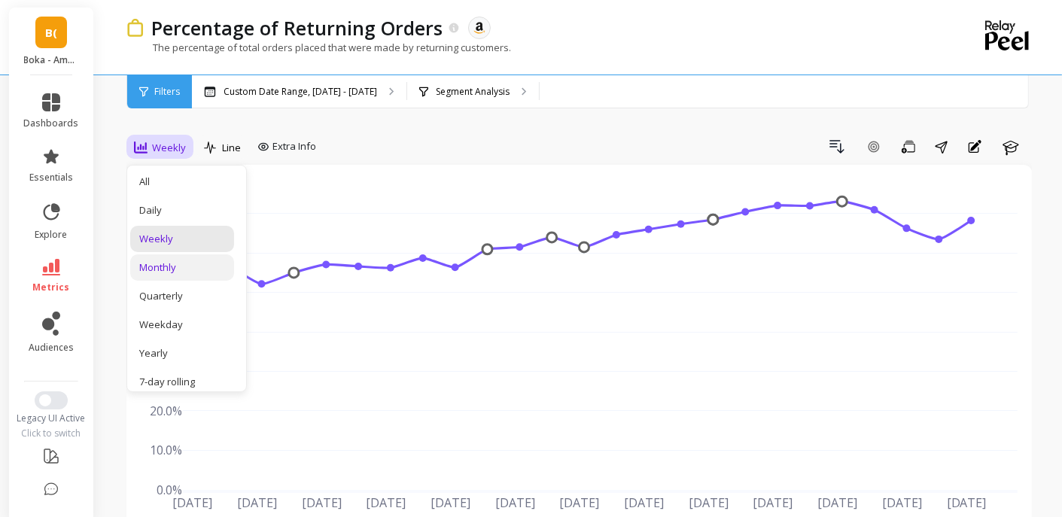
click at [172, 268] on div "Monthly" at bounding box center [182, 267] width 86 height 14
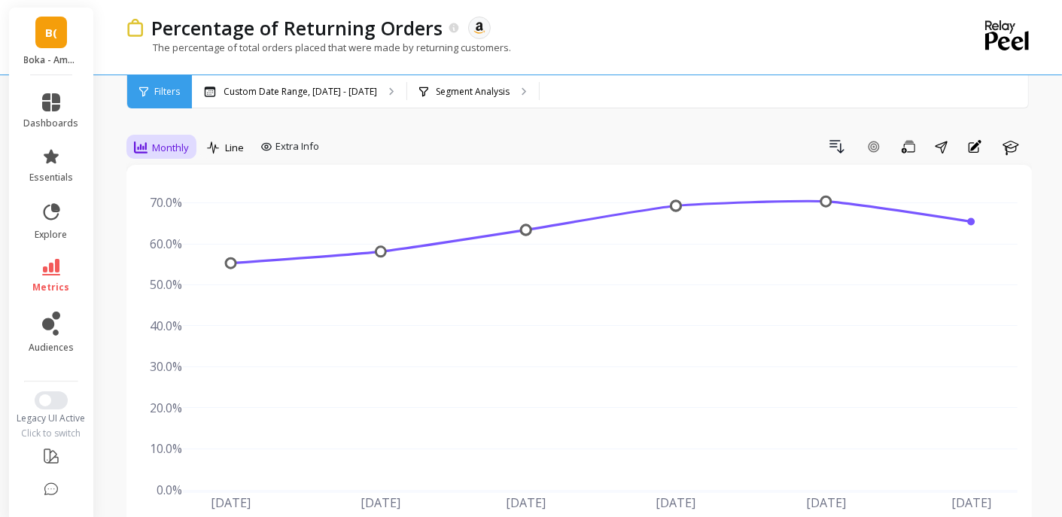
click at [160, 147] on span "Monthly" at bounding box center [170, 148] width 37 height 14
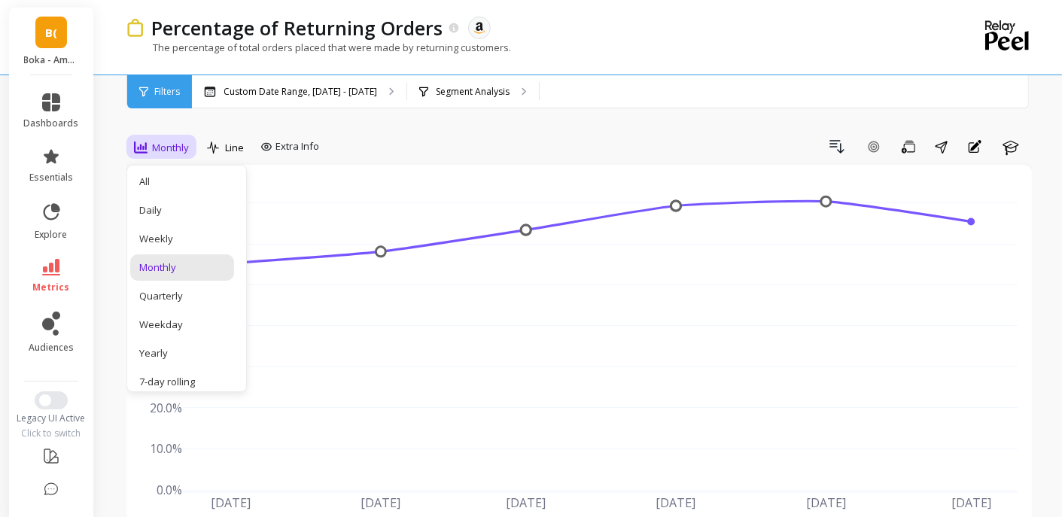
click at [402, 141] on div "Drill Down Add Goal Save Share Annotations Learn" at bounding box center [678, 147] width 707 height 24
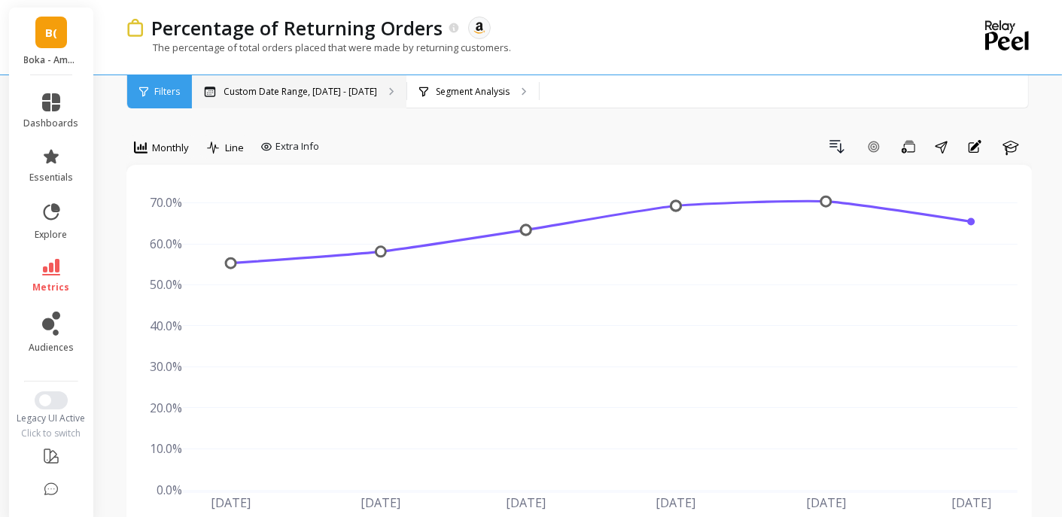
click at [294, 96] on p "Custom Date Range, May 1 - Oct 8" at bounding box center [301, 92] width 154 height 12
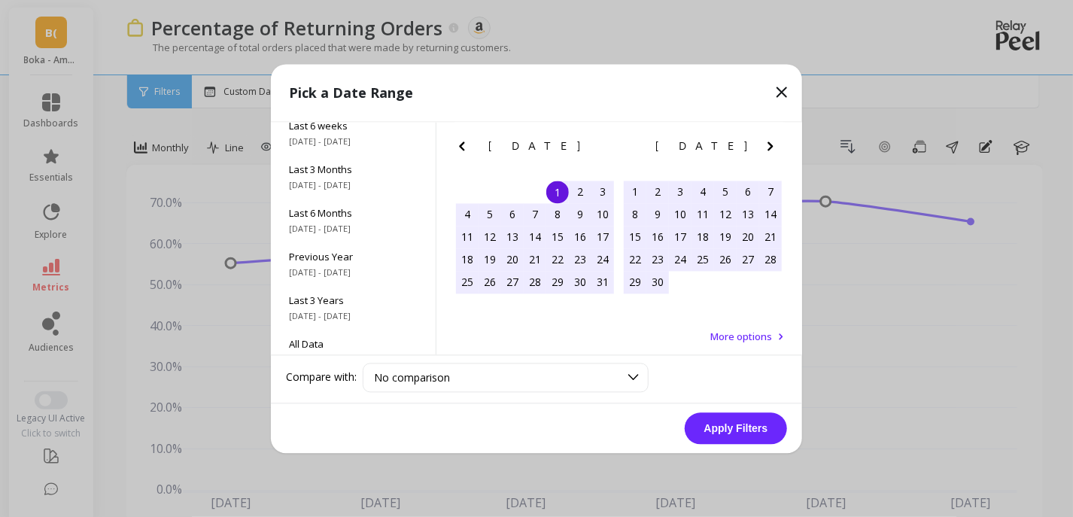
scroll to position [204, 0]
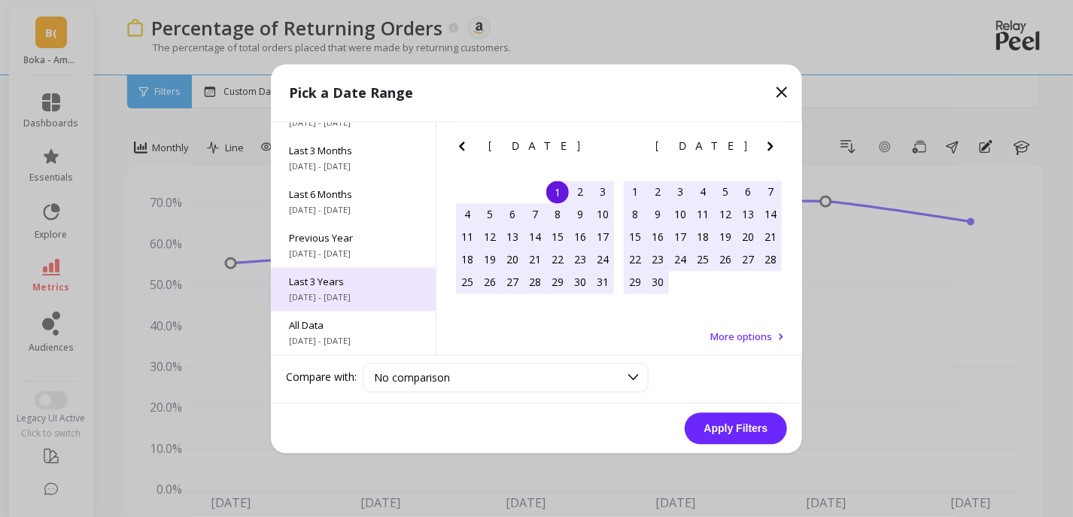
click at [337, 273] on div "Last 3 Years 11/1/2022 - 10/31/2025" at bounding box center [353, 289] width 165 height 44
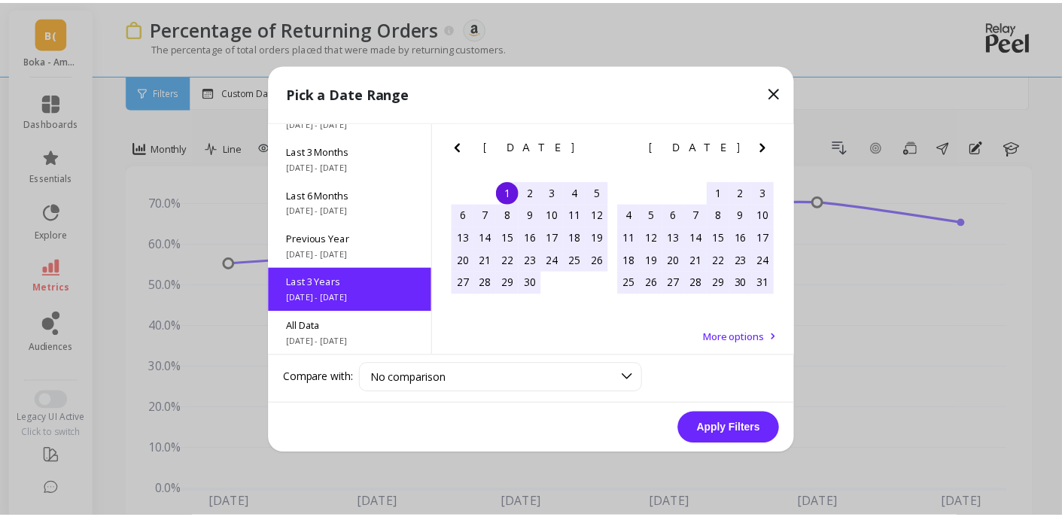
scroll to position [0, 0]
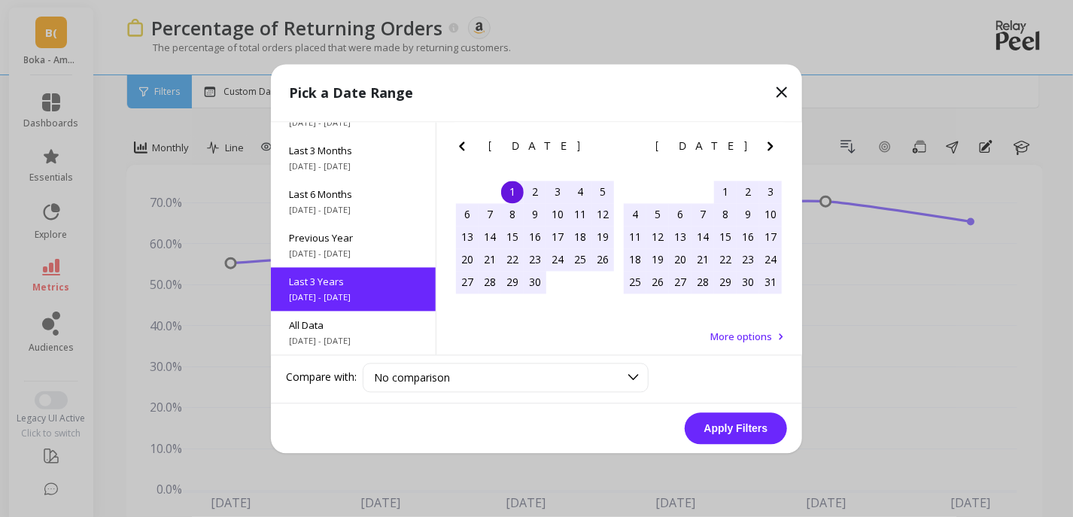
click at [750, 423] on button "Apply Filters" at bounding box center [736, 429] width 102 height 32
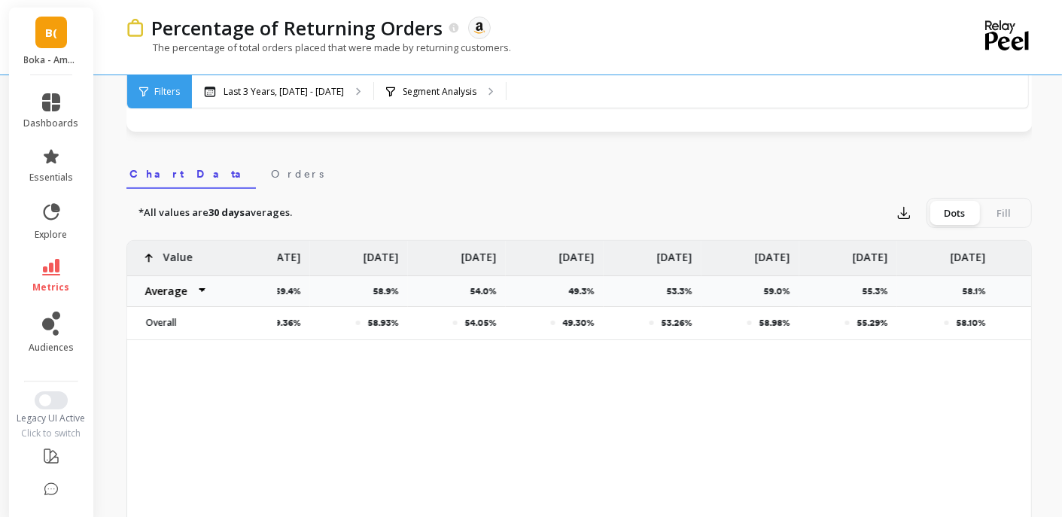
scroll to position [0, 2671]
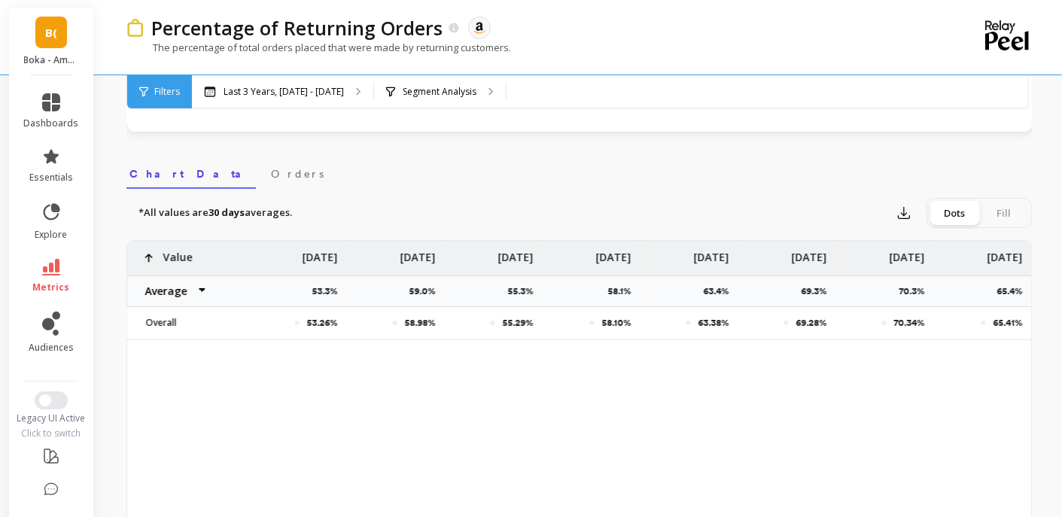
drag, startPoint x: 753, startPoint y: 352, endPoint x: 1089, endPoint y: 352, distance: 335.7
click at [1062, 352] on html "B( Boka - Amazon (Essor) dashboards essentials explore metrics audiences Legacy…" at bounding box center [531, 409] width 1062 height 1686
click at [906, 211] on icon "button" at bounding box center [904, 213] width 15 height 15
click at [921, 254] on span "CSV" at bounding box center [932, 254] width 22 height 15
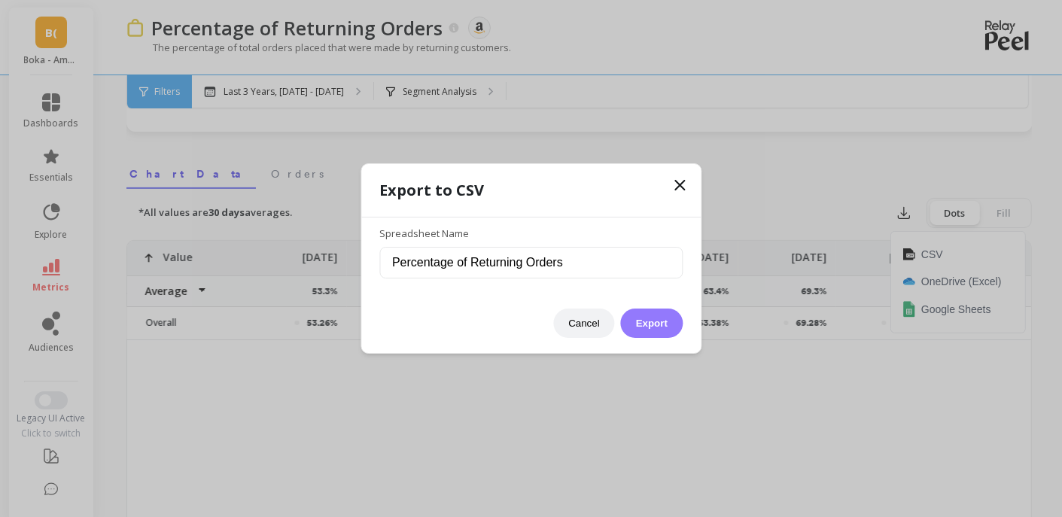
click at [641, 327] on button "Export" at bounding box center [652, 323] width 62 height 29
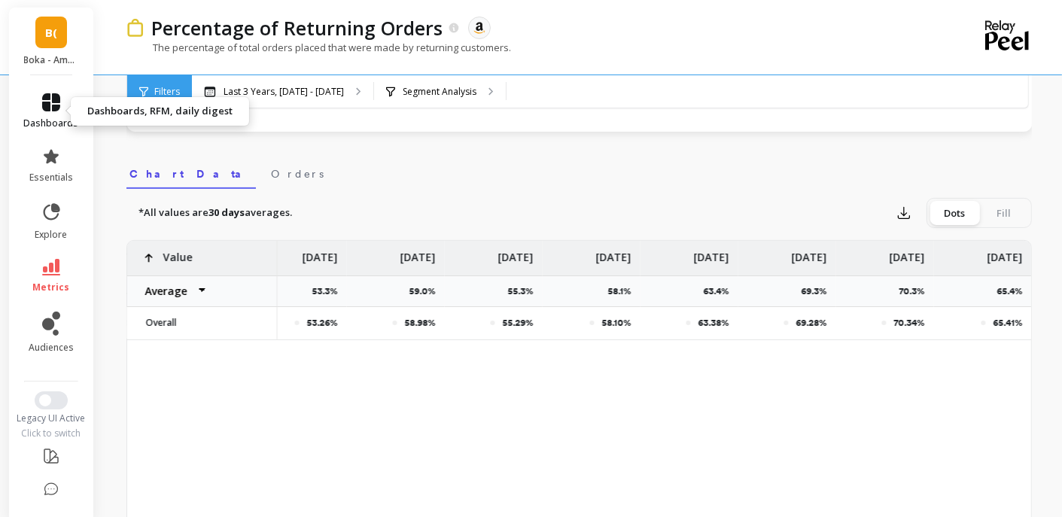
click at [50, 117] on span "dashboards" at bounding box center [51, 123] width 55 height 12
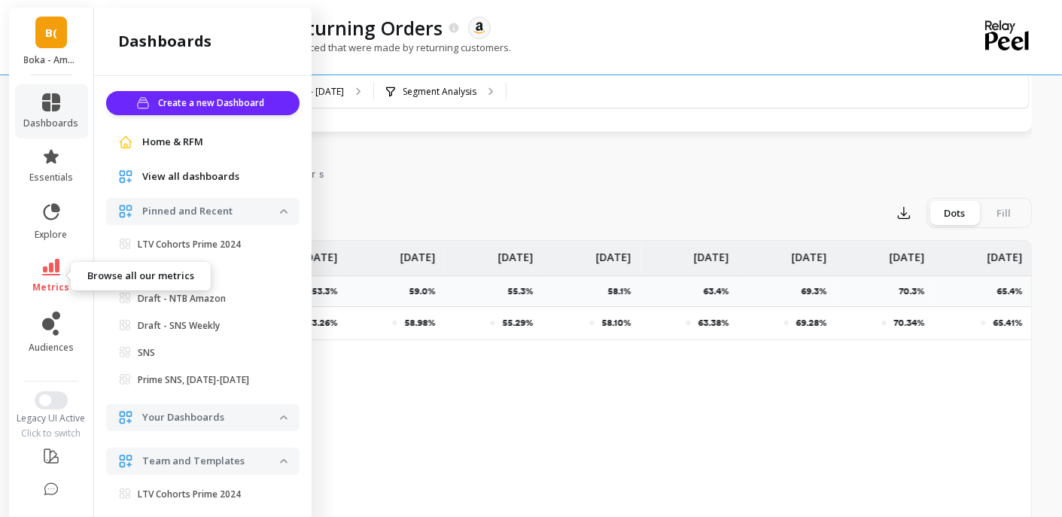
click at [36, 288] on span "metrics" at bounding box center [51, 288] width 37 height 12
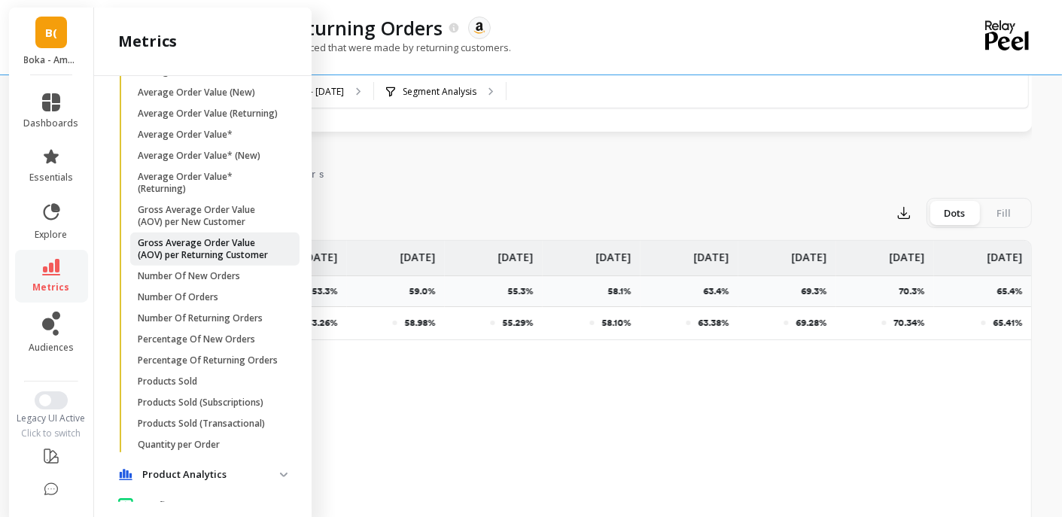
scroll to position [260, 0]
click at [416, 209] on div "*All values are 30 days averages. Export Dots Fill" at bounding box center [579, 213] width 906 height 30
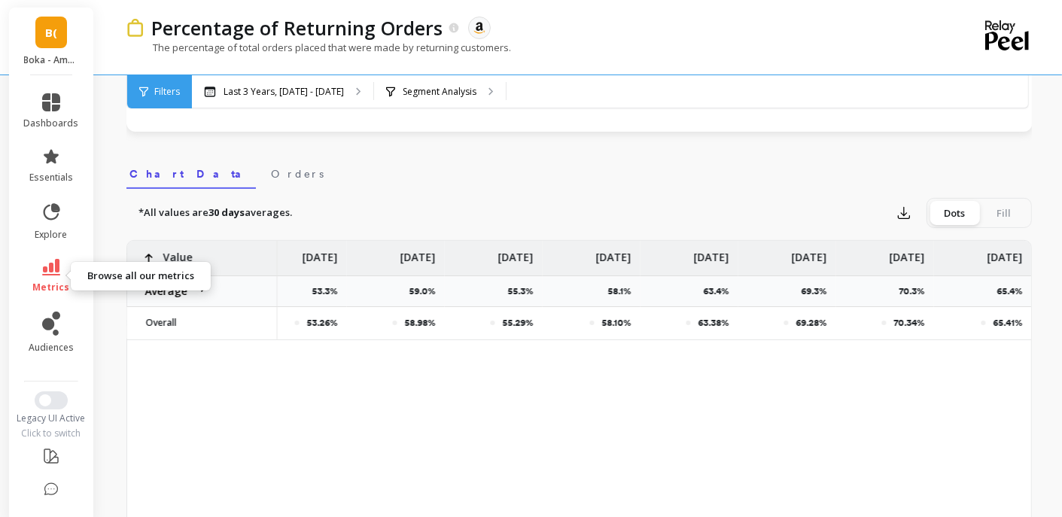
click at [57, 261] on link "metrics" at bounding box center [51, 276] width 55 height 35
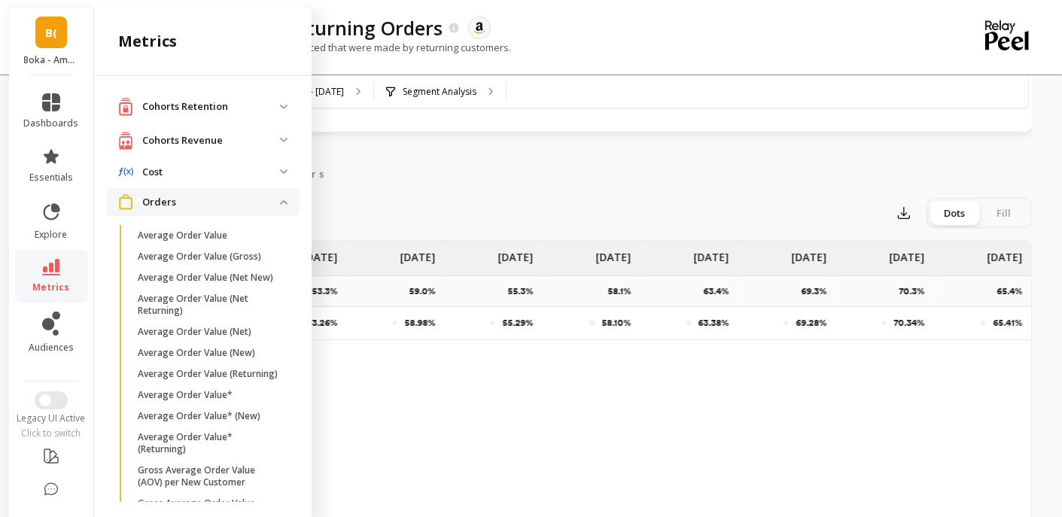
click at [234, 207] on p "Orders" at bounding box center [211, 202] width 138 height 15
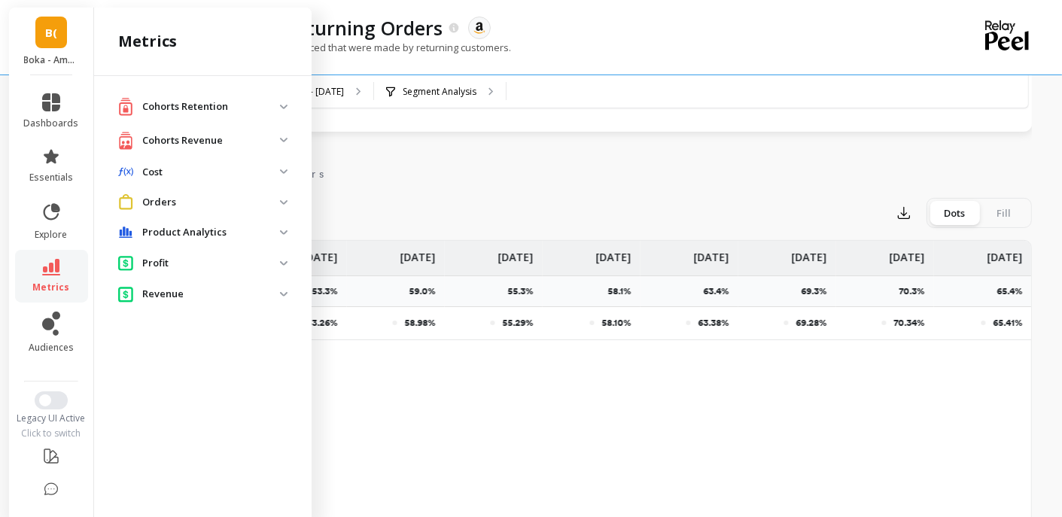
click at [235, 142] on p "Cohorts Revenue" at bounding box center [211, 140] width 138 height 15
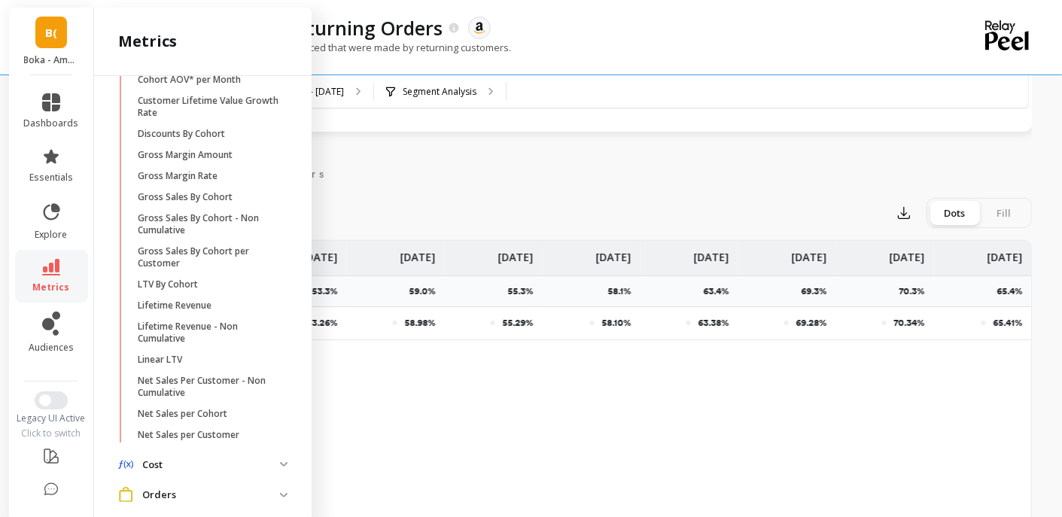
scroll to position [318, 0]
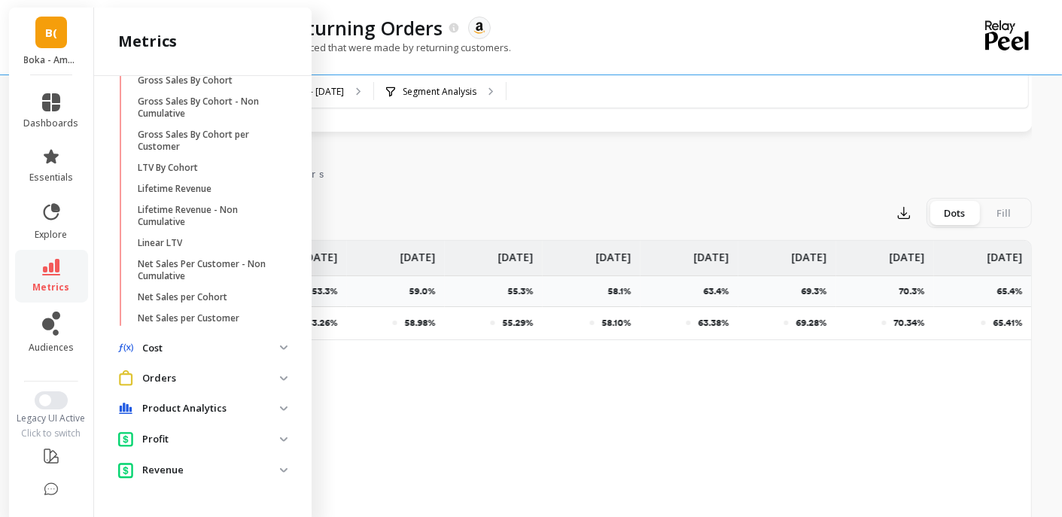
click at [187, 466] on p "Revenue" at bounding box center [211, 470] width 138 height 15
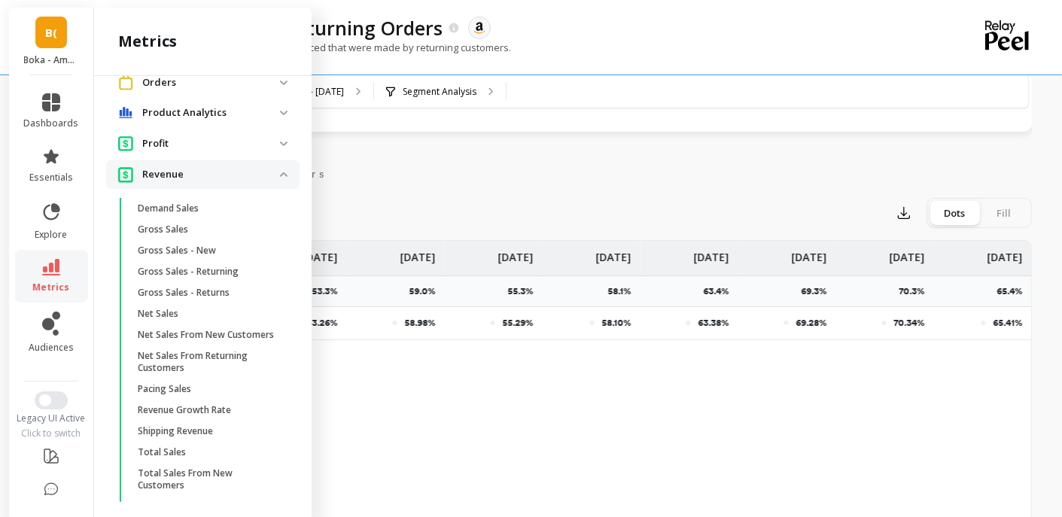
scroll to position [673, 0]
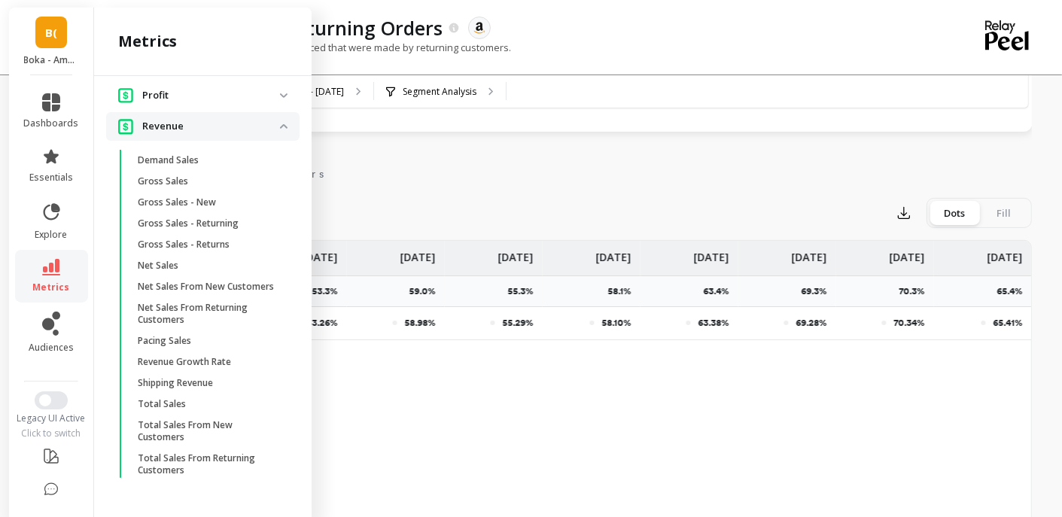
click at [41, 56] on p "Boka - Amazon (Essor)" at bounding box center [51, 60] width 55 height 12
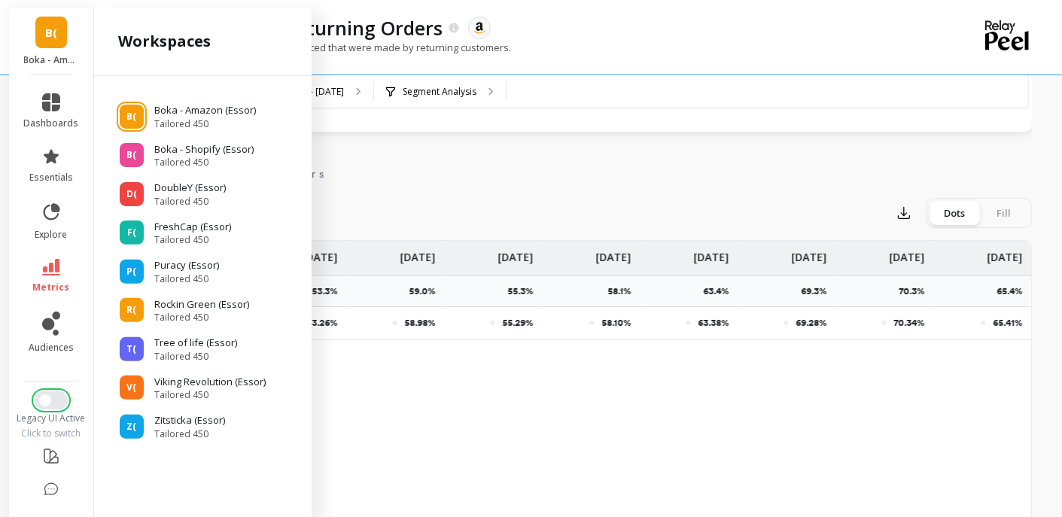
click at [44, 397] on span "Switch to New UI" at bounding box center [45, 400] width 12 height 12
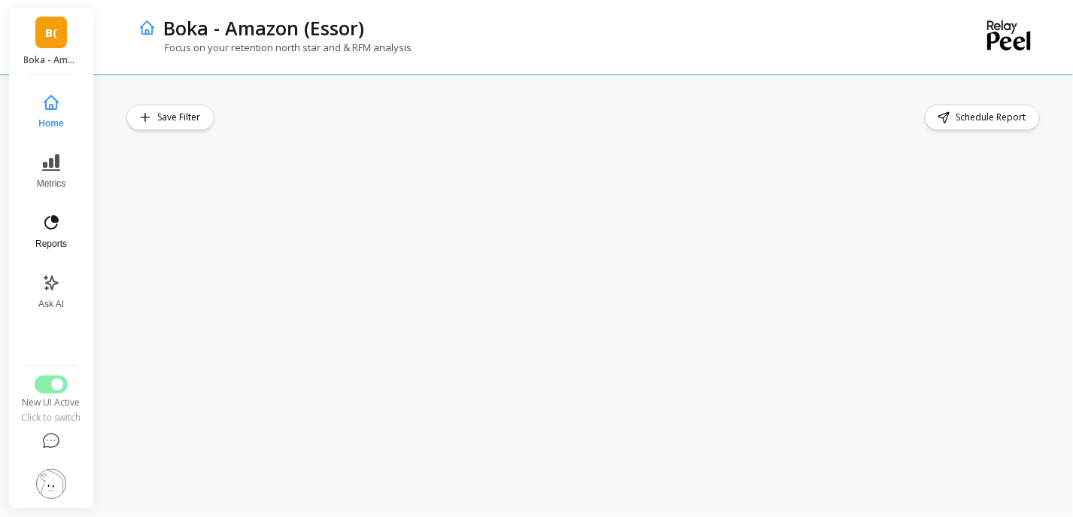
click at [63, 223] on button "Reports" at bounding box center [51, 232] width 50 height 54
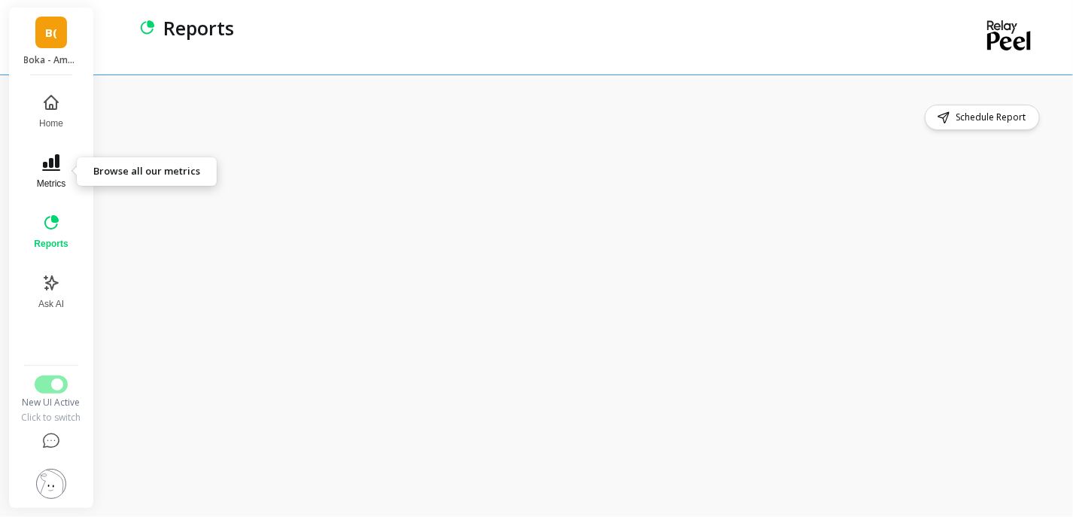
click at [48, 166] on icon at bounding box center [51, 163] width 18 height 18
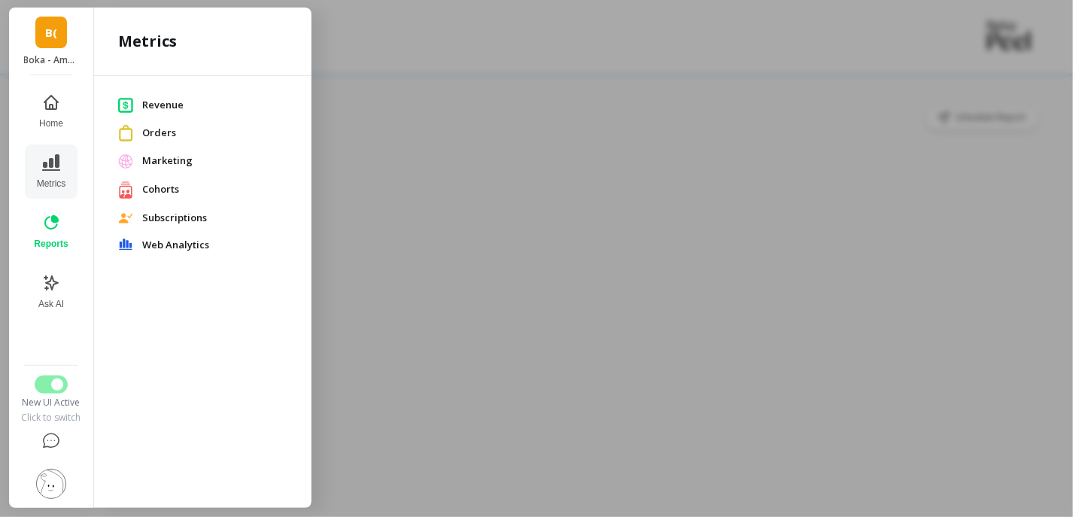
click at [163, 99] on span "Revenue" at bounding box center [214, 105] width 145 height 15
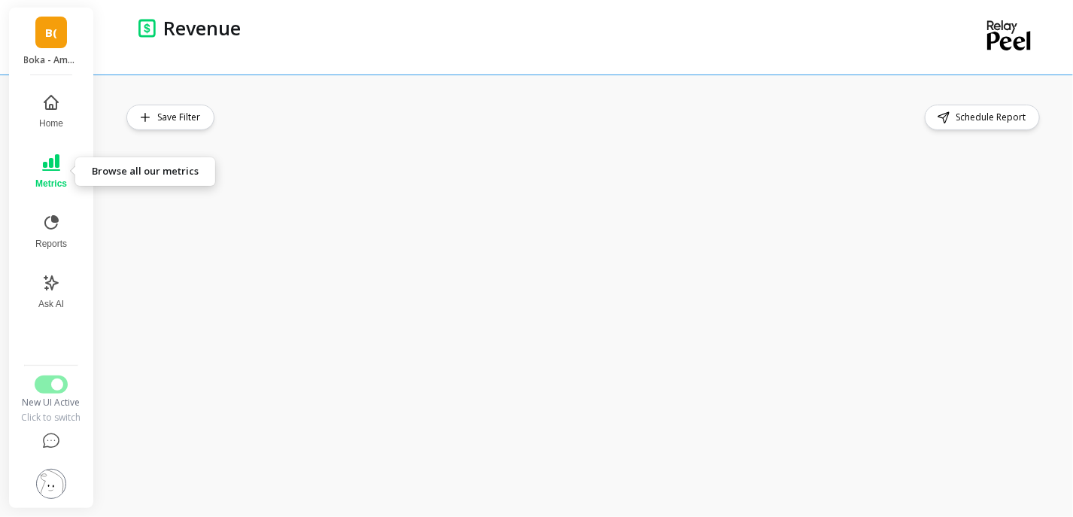
click at [45, 176] on button "Metrics" at bounding box center [51, 172] width 50 height 54
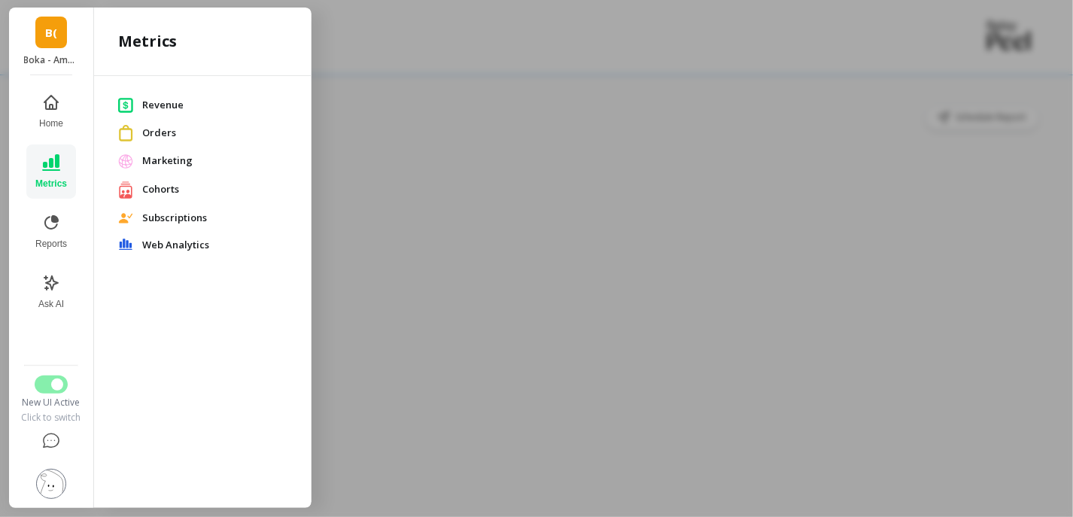
click at [157, 219] on span "Subscriptions" at bounding box center [214, 218] width 145 height 15
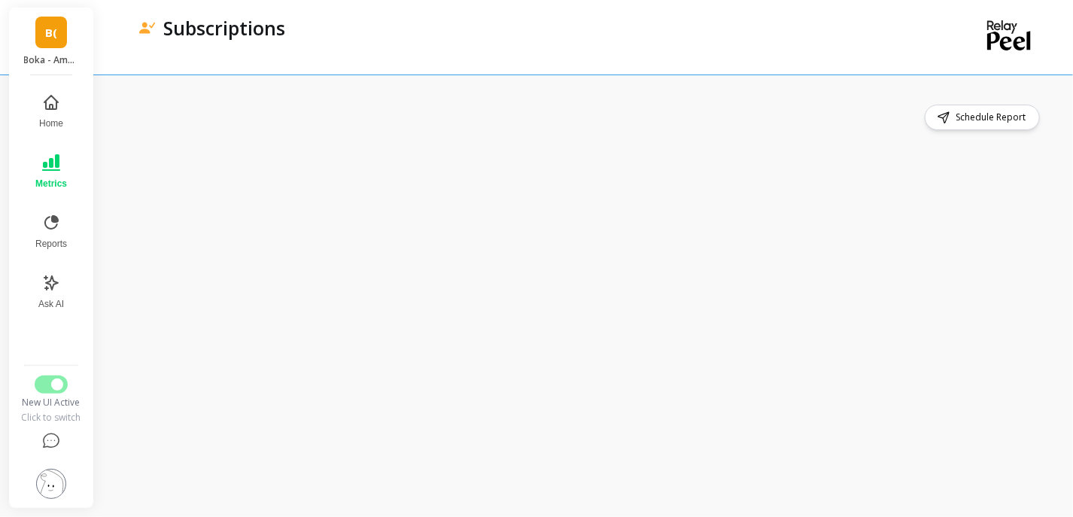
click at [62, 163] on button "Metrics" at bounding box center [51, 172] width 50 height 54
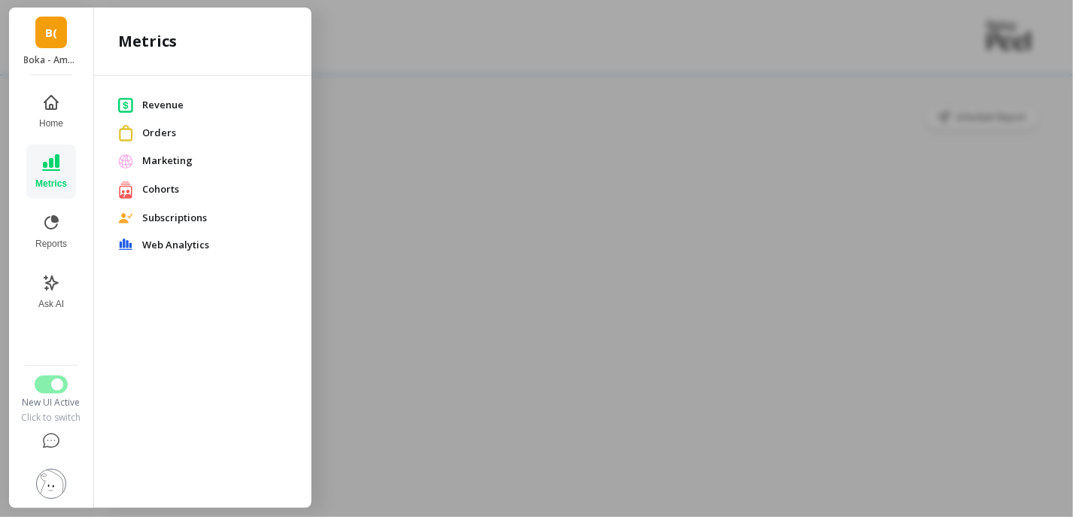
click at [185, 238] on span "Web Analytics" at bounding box center [214, 245] width 145 height 15
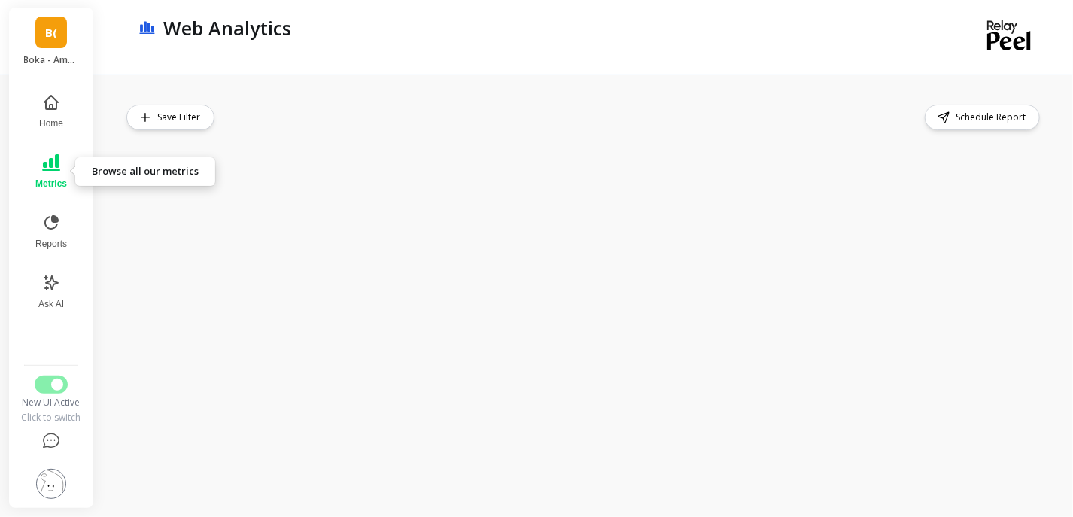
click at [47, 175] on button "Metrics" at bounding box center [51, 172] width 50 height 54
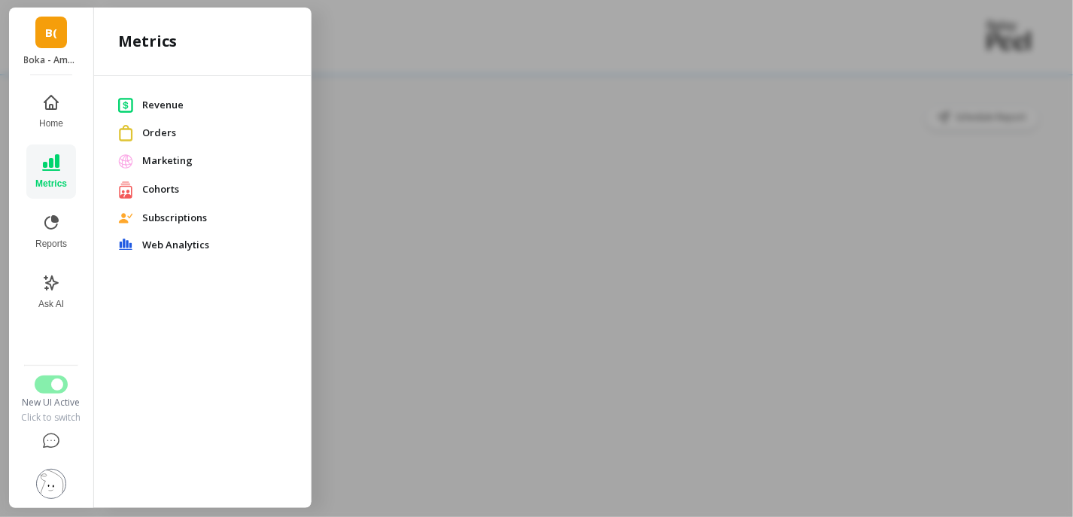
click at [151, 192] on span "Cohorts" at bounding box center [214, 189] width 145 height 15
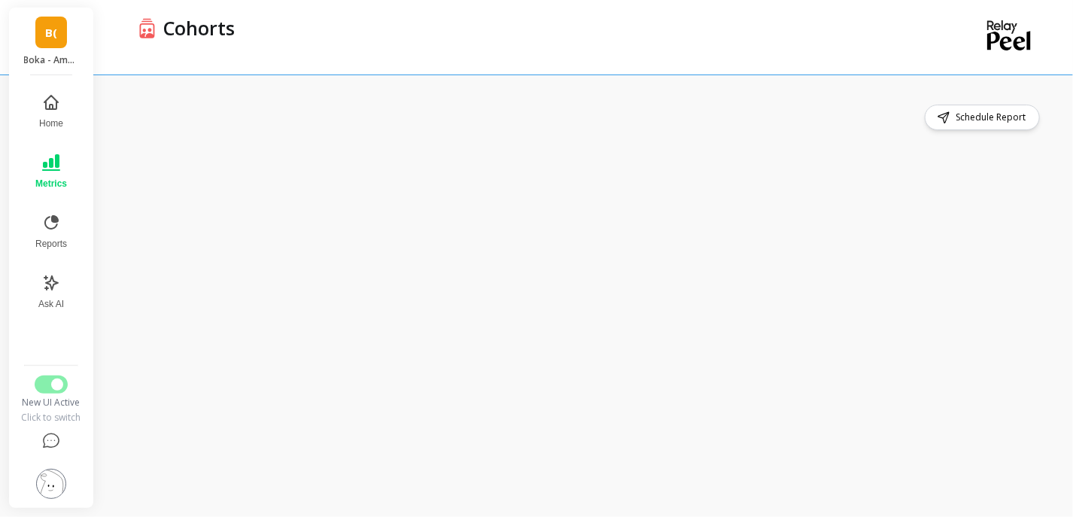
click at [60, 165] on button "Metrics" at bounding box center [51, 172] width 50 height 54
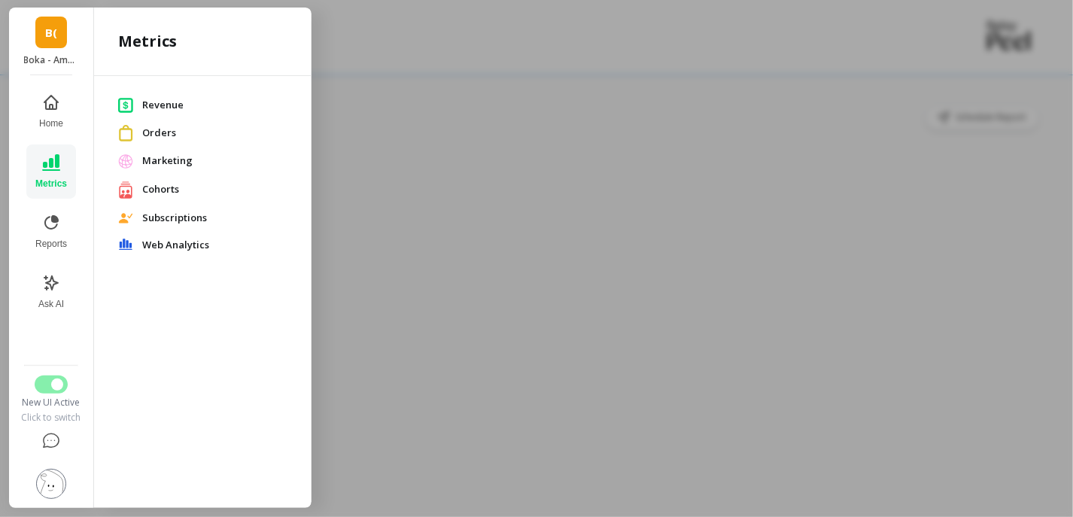
click at [169, 187] on span "Cohorts" at bounding box center [214, 189] width 145 height 15
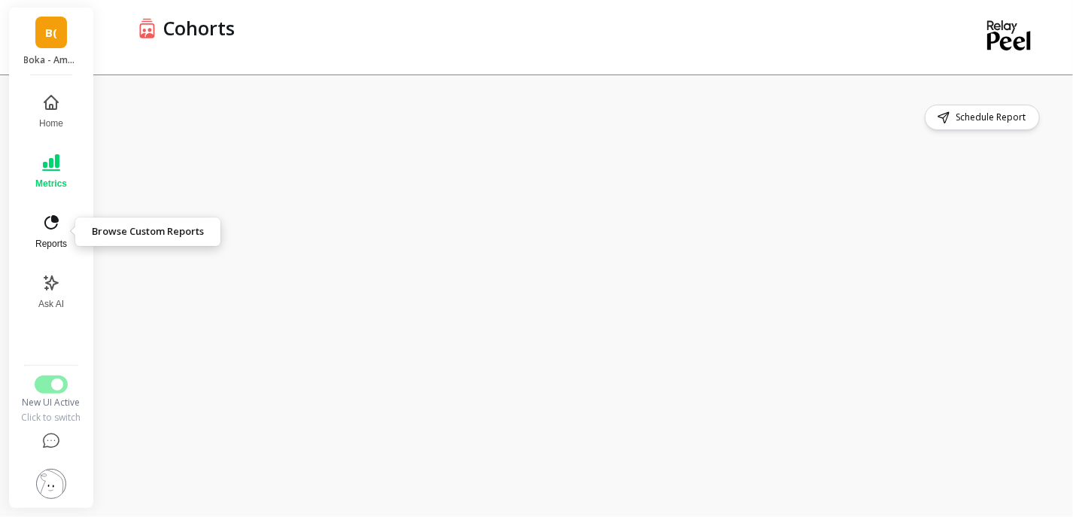
click at [55, 224] on icon at bounding box center [51, 223] width 18 height 18
click at [62, 174] on button "Metrics" at bounding box center [51, 172] width 52 height 54
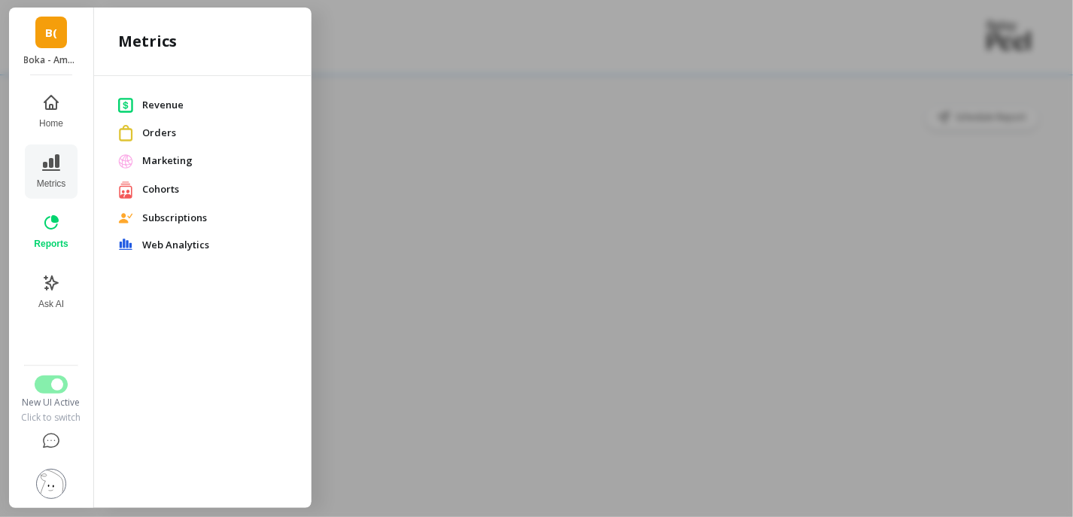
click at [160, 98] on span "Revenue" at bounding box center [214, 105] width 145 height 15
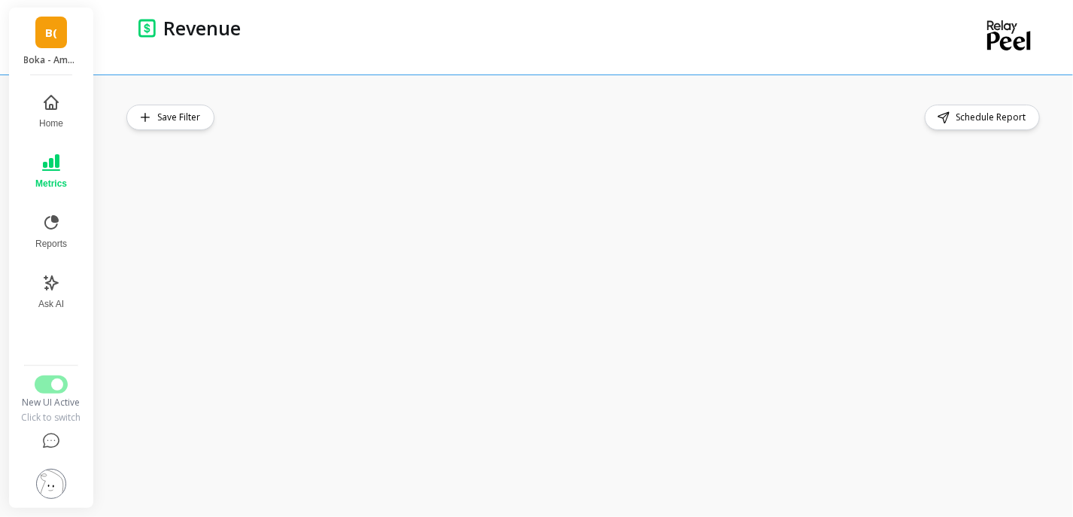
click at [56, 47] on link "B(" at bounding box center [51, 33] width 32 height 32
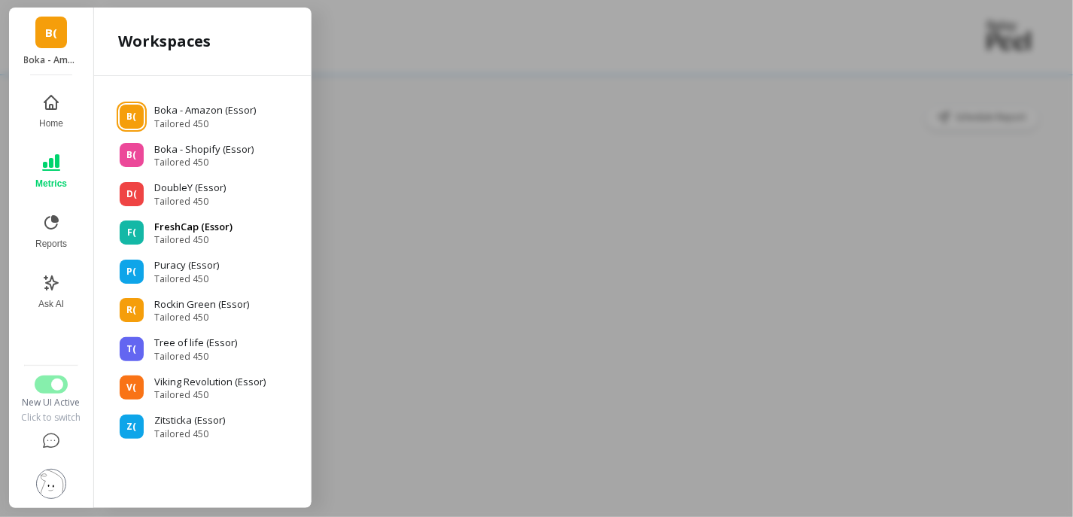
click at [205, 222] on p "FreshCap (Essor)" at bounding box center [193, 227] width 78 height 15
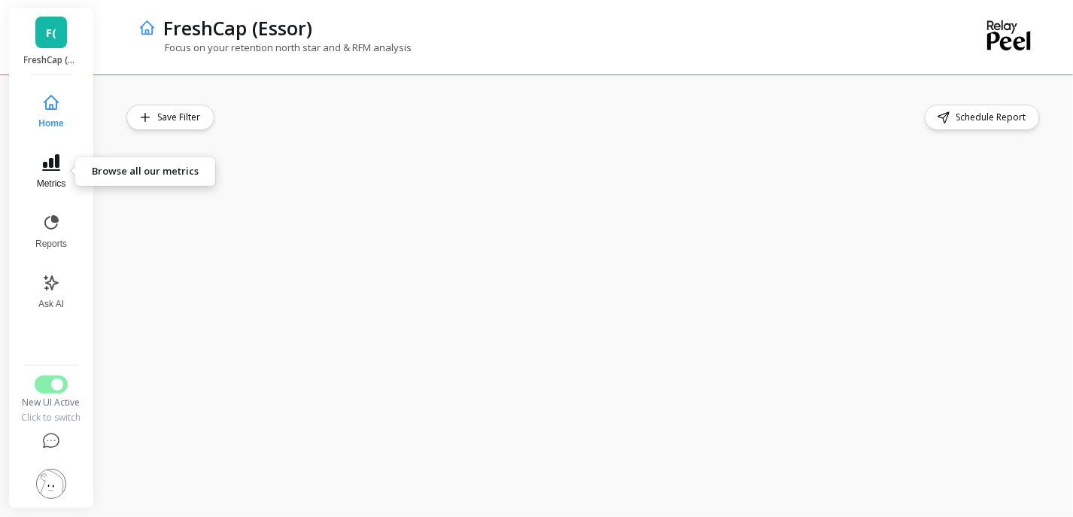
click at [58, 178] on span "Metrics" at bounding box center [51, 184] width 29 height 12
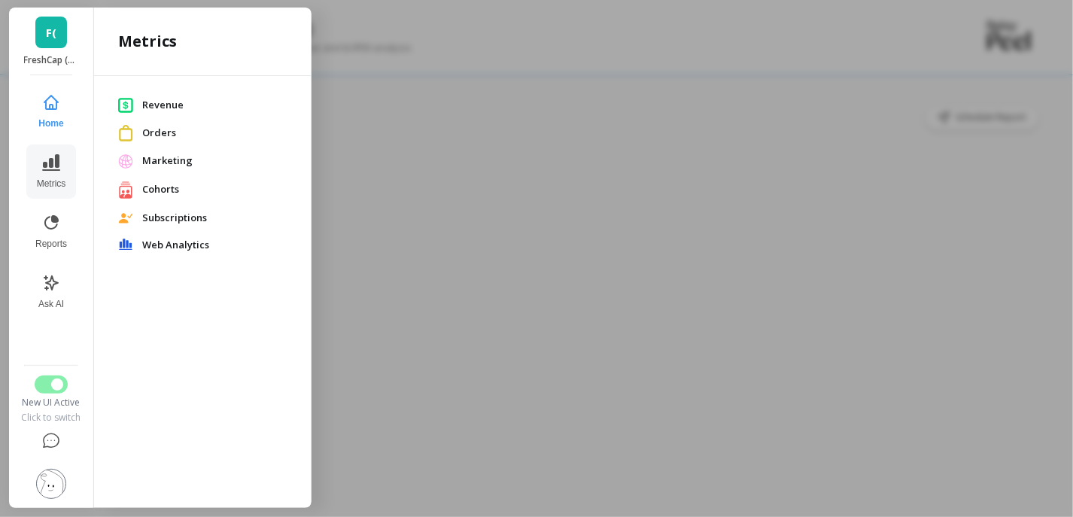
click at [160, 102] on span "Revenue" at bounding box center [214, 105] width 145 height 15
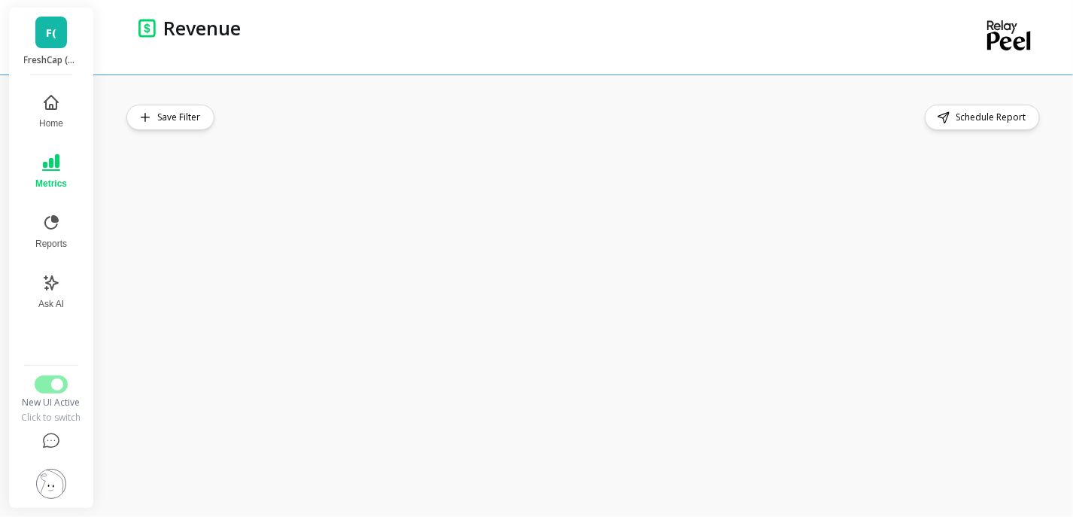
click at [548, 128] on div "Save Filter Schedule Report" at bounding box center [584, 118] width 917 height 26
click at [63, 46] on link "F(" at bounding box center [51, 33] width 32 height 32
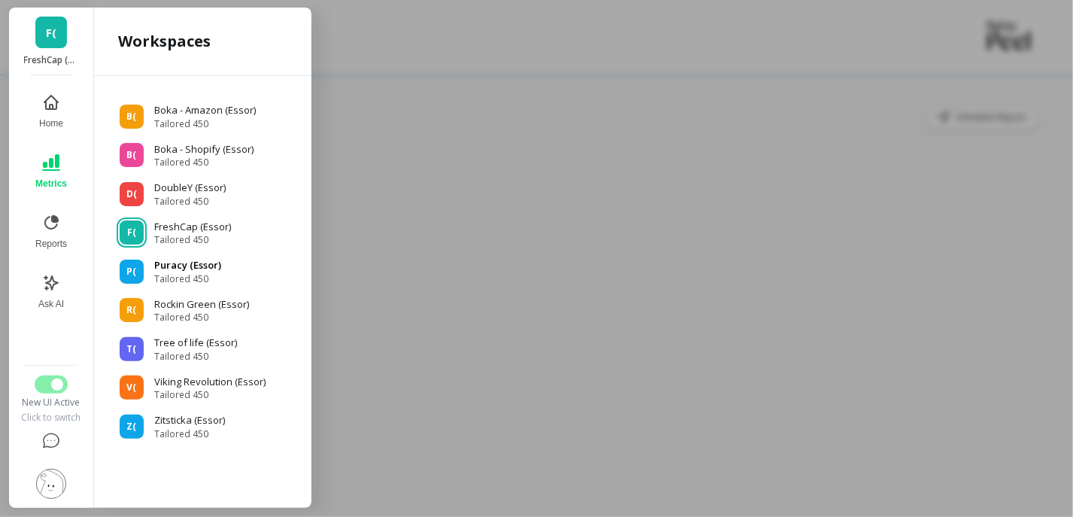
click at [172, 270] on p "Puracy (Essor)" at bounding box center [187, 265] width 67 height 15
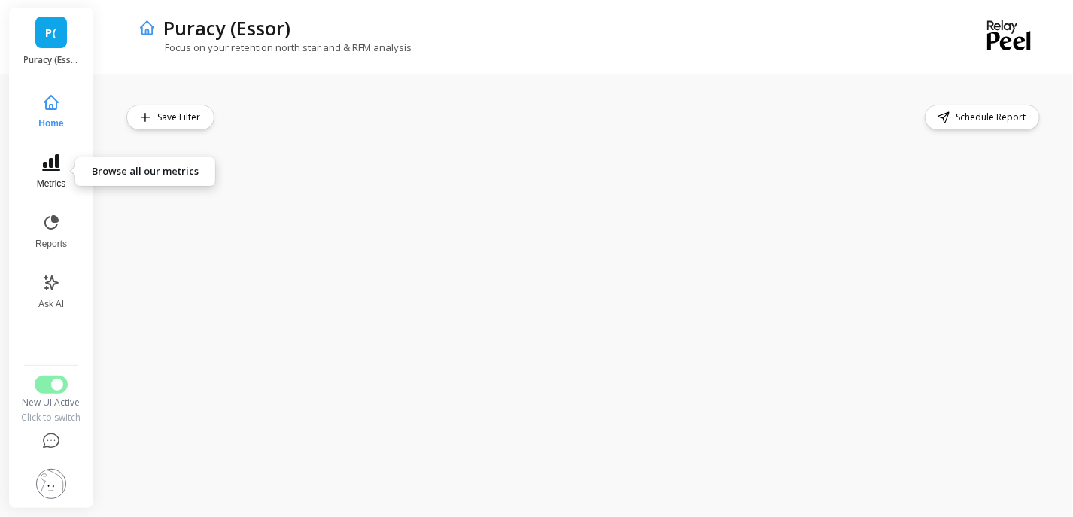
click at [50, 171] on icon at bounding box center [51, 162] width 18 height 17
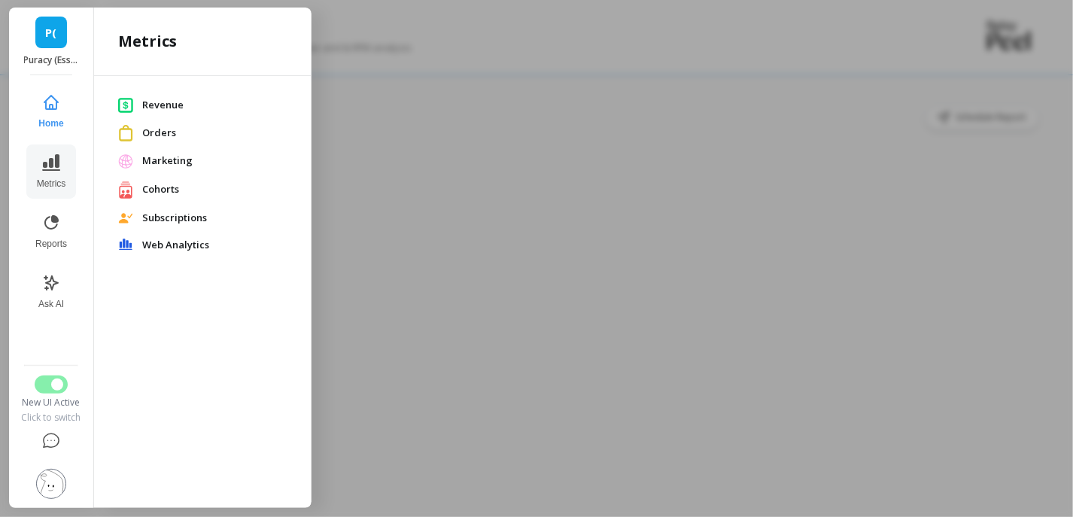
click at [172, 102] on span "Revenue" at bounding box center [214, 105] width 145 height 15
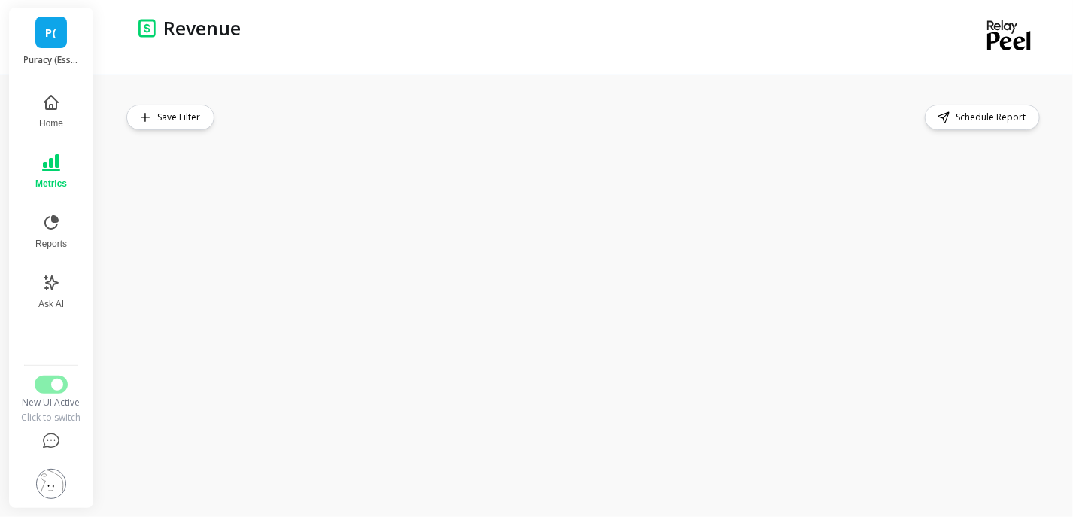
click at [56, 44] on link "P(" at bounding box center [51, 33] width 32 height 32
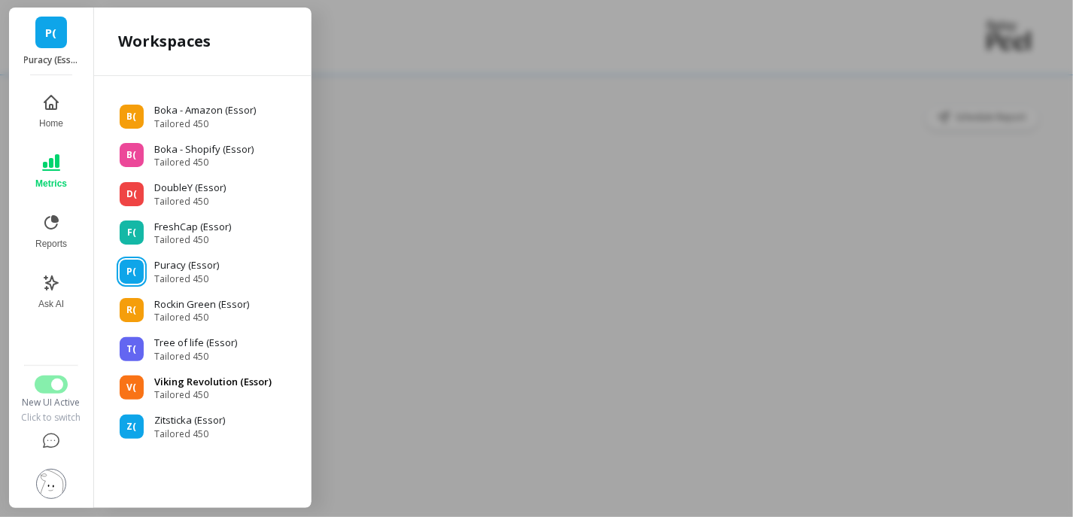
click at [210, 393] on span "Tailored 450" at bounding box center [212, 395] width 117 height 12
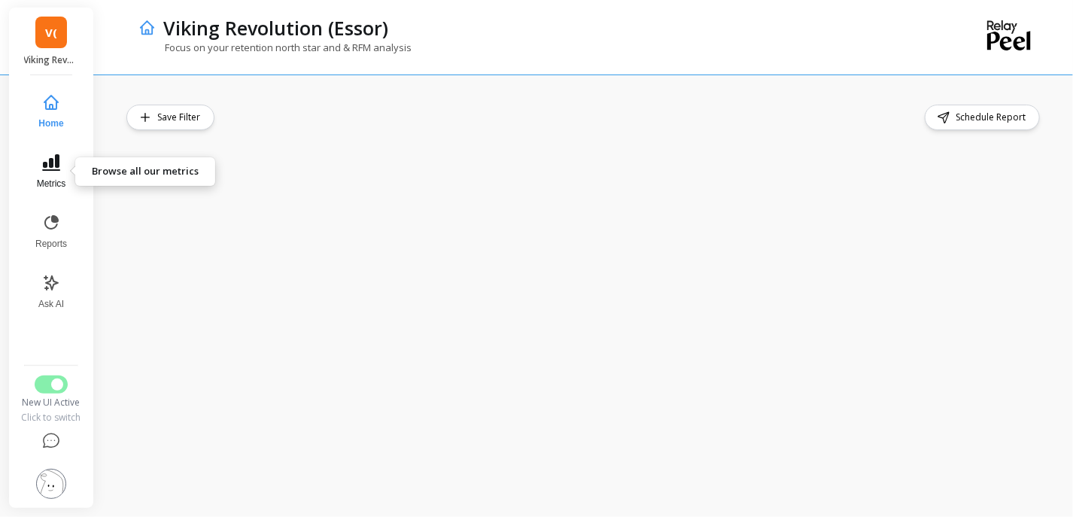
click at [36, 171] on button "Metrics" at bounding box center [51, 172] width 50 height 54
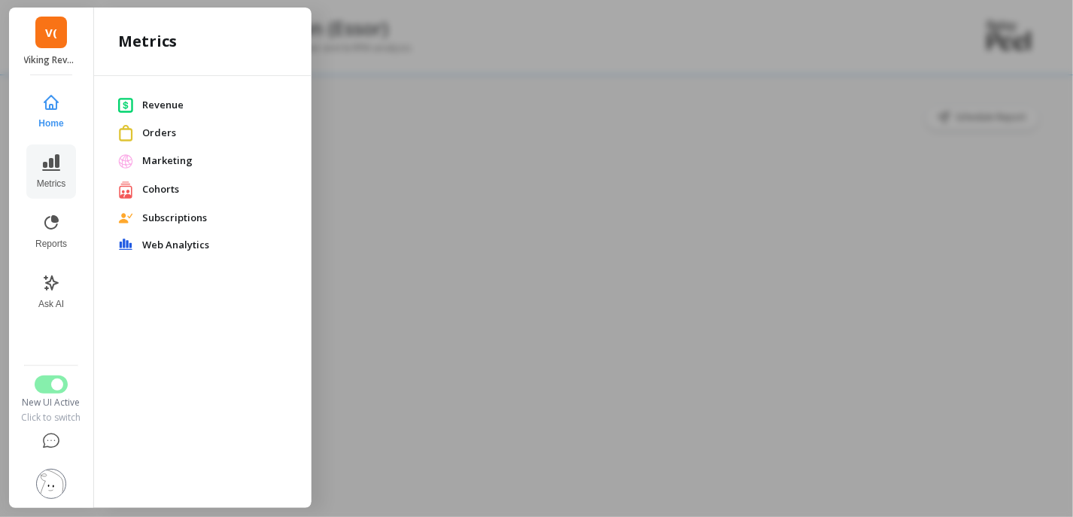
click at [164, 103] on span "Revenue" at bounding box center [214, 105] width 145 height 15
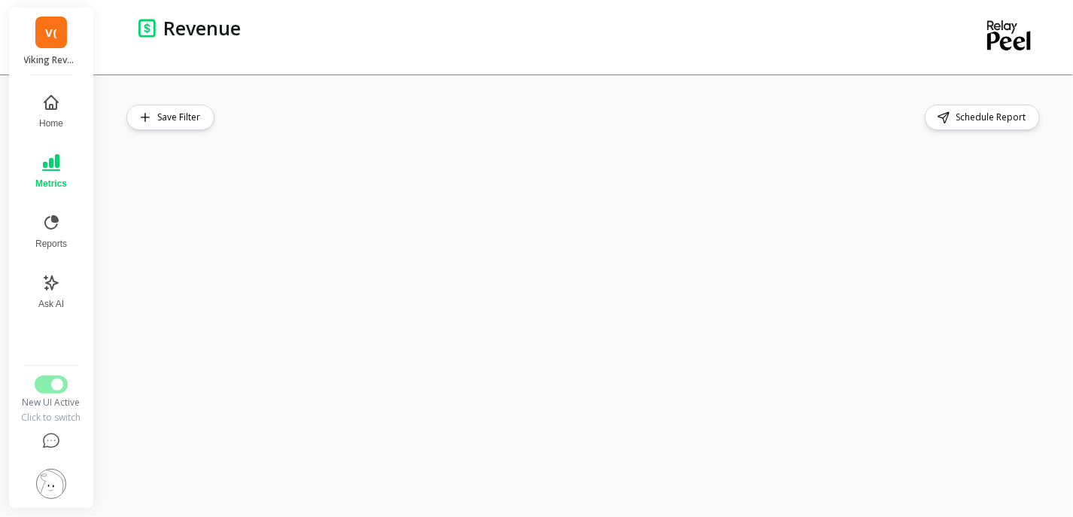
click at [633, 117] on div "Save Filter Schedule Report" at bounding box center [584, 118] width 917 height 26
click at [62, 177] on button "Metrics" at bounding box center [51, 172] width 50 height 54
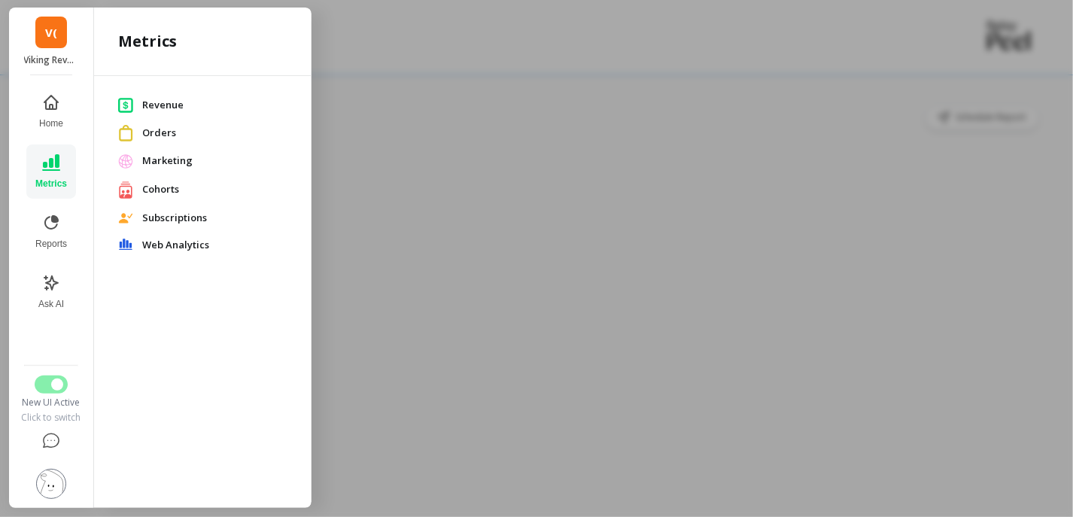
click at [422, 107] on div at bounding box center [536, 258] width 1073 height 517
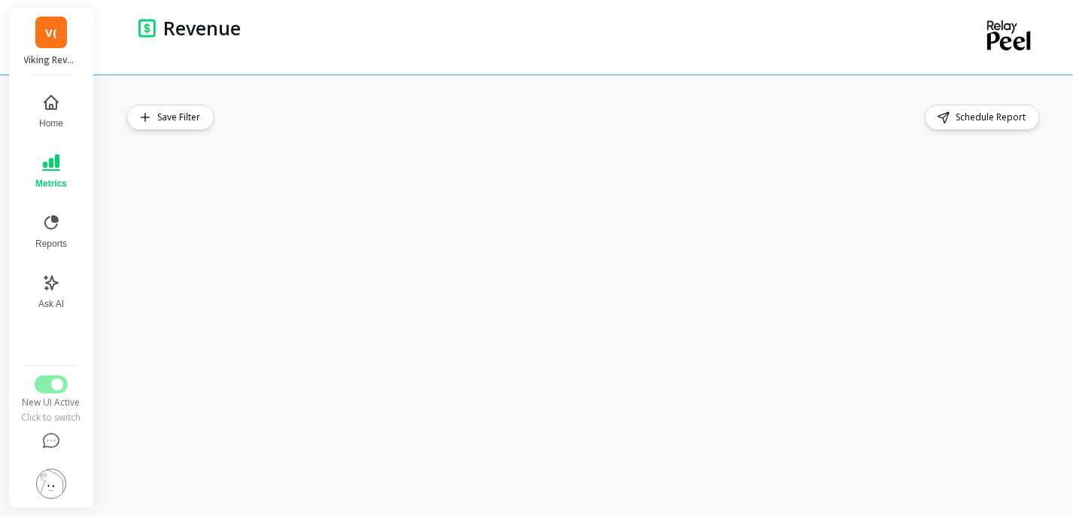
click at [69, 52] on div "V( Viking Revolution (Essor)" at bounding box center [51, 42] width 84 height 68
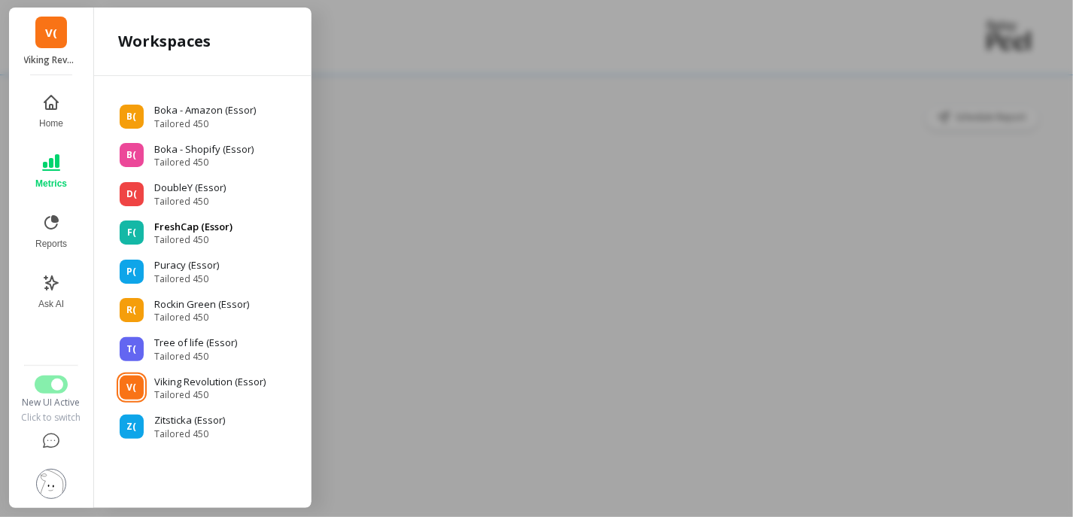
click at [193, 222] on p "FreshCap (Essor)" at bounding box center [193, 227] width 78 height 15
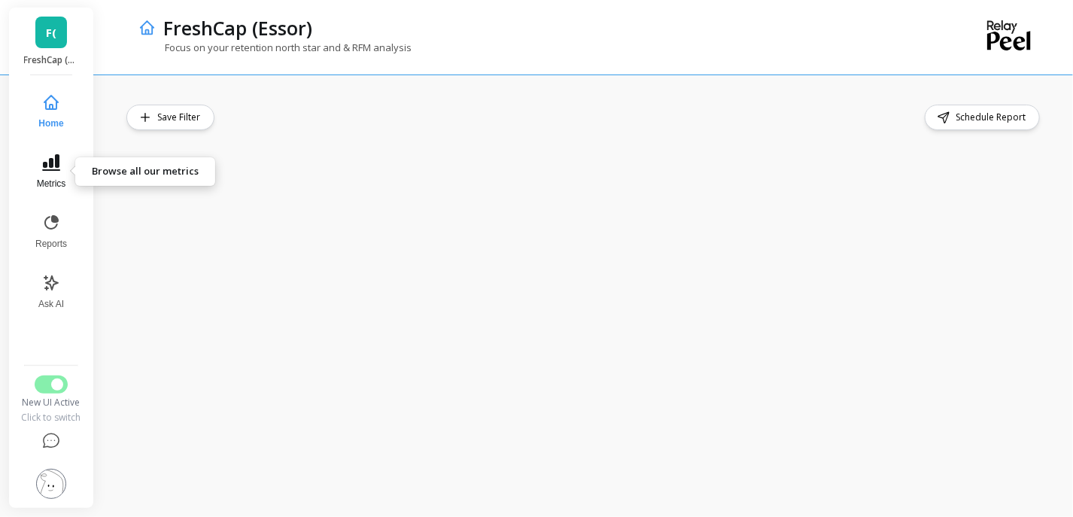
click at [53, 169] on icon at bounding box center [51, 163] width 18 height 18
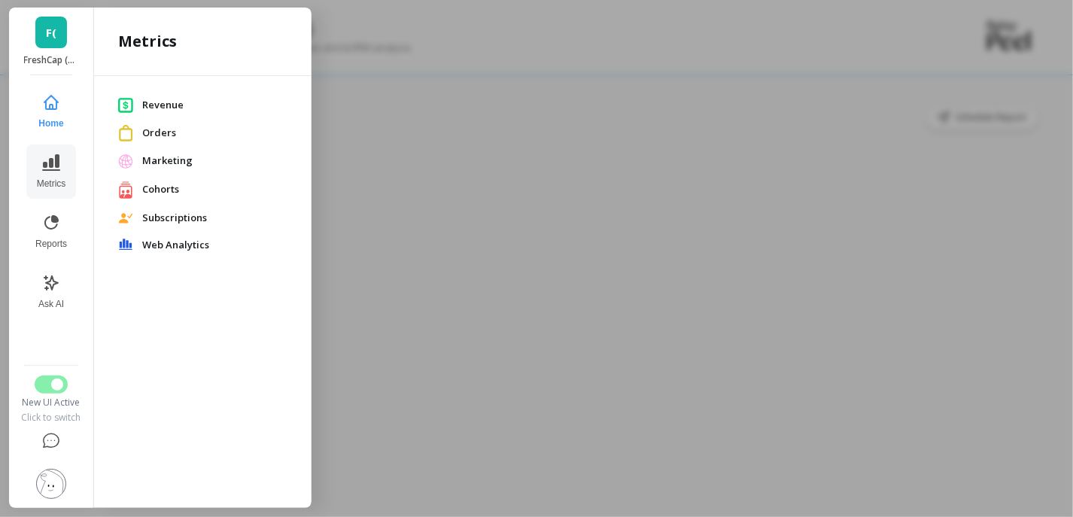
click at [154, 99] on span "Revenue" at bounding box center [214, 105] width 145 height 15
